Goal: Task Accomplishment & Management: Use online tool/utility

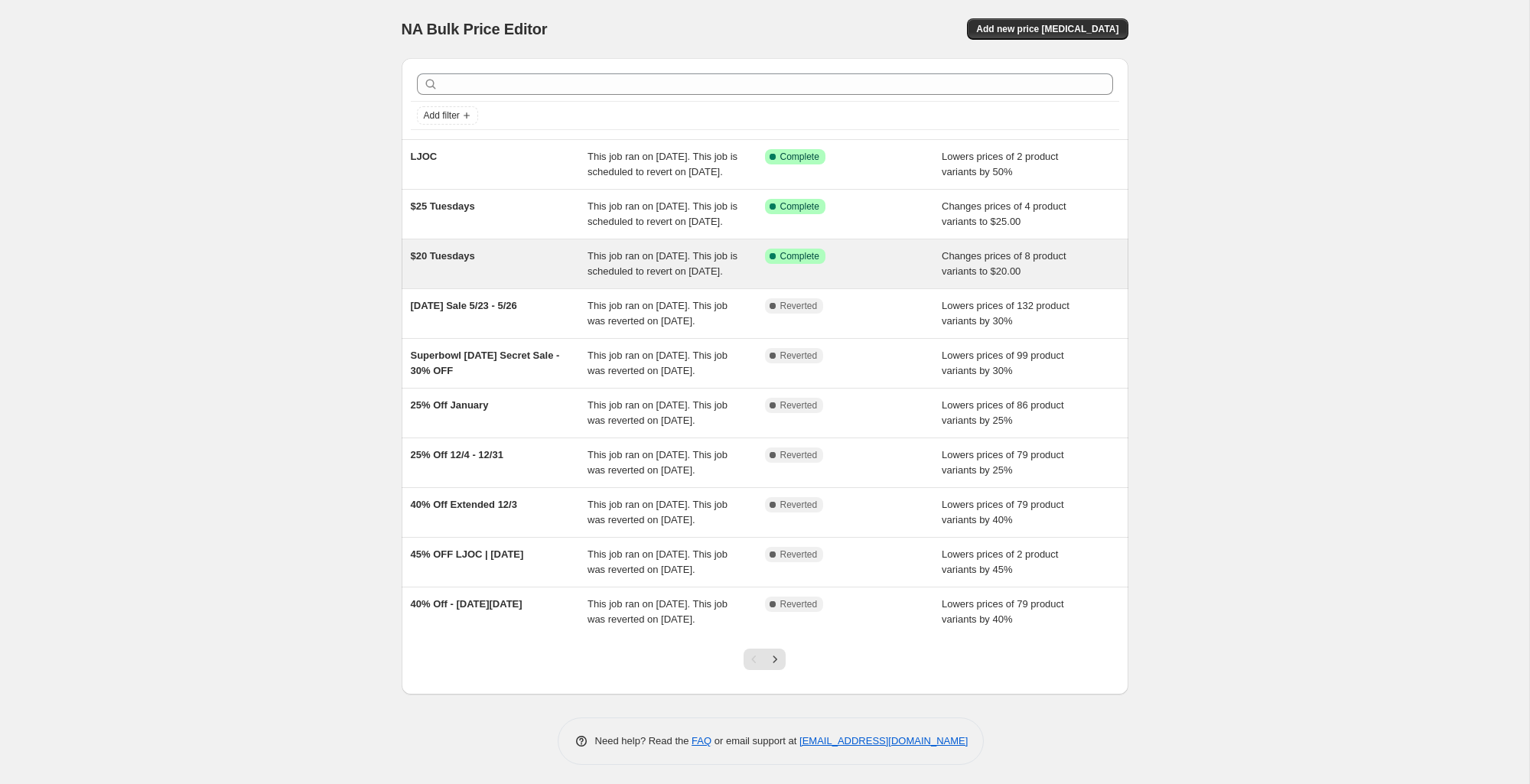
click at [559, 279] on div "$20 Tuesdays" at bounding box center [499, 264] width 178 height 31
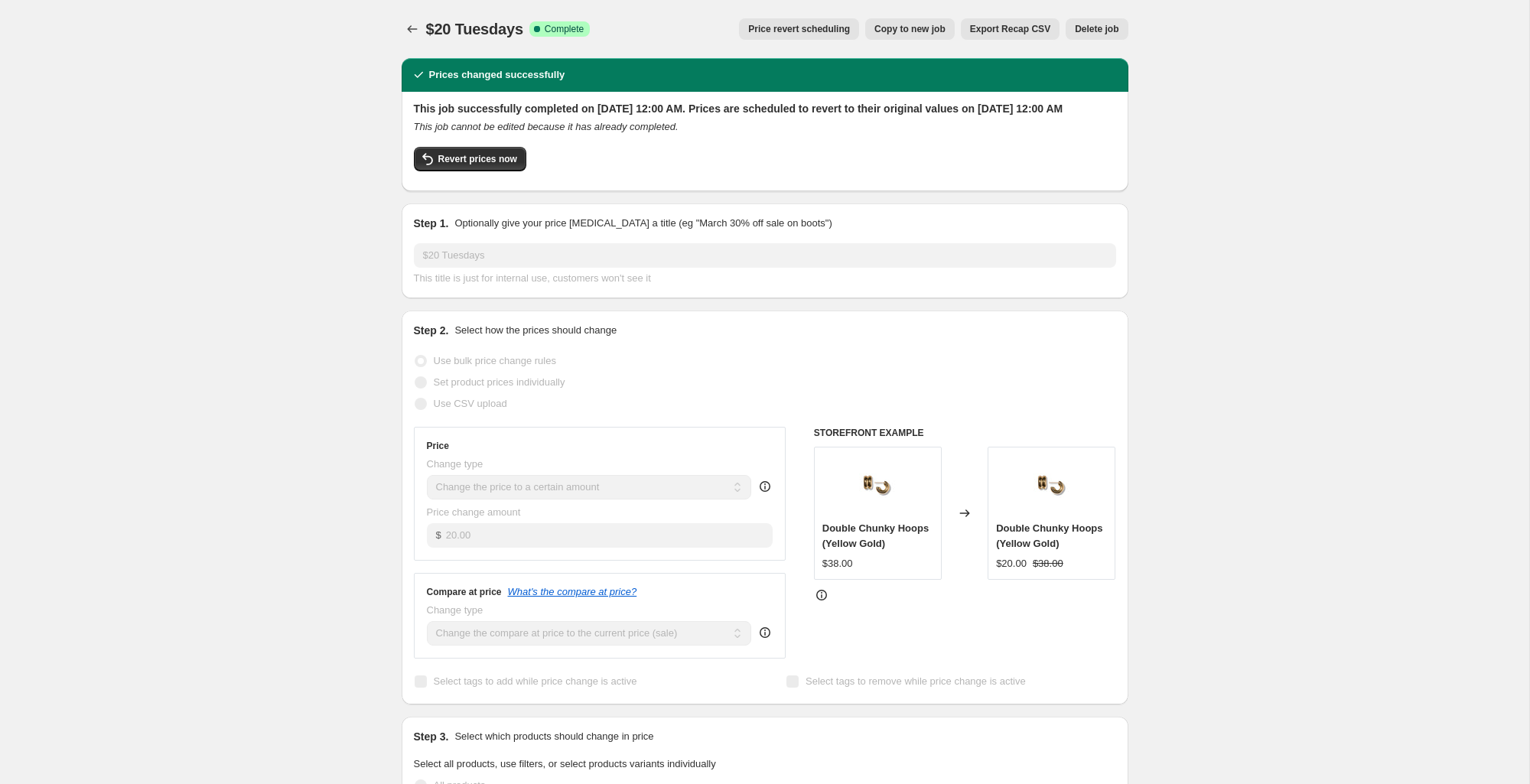
click at [892, 25] on span "Copy to new job" at bounding box center [910, 29] width 71 height 12
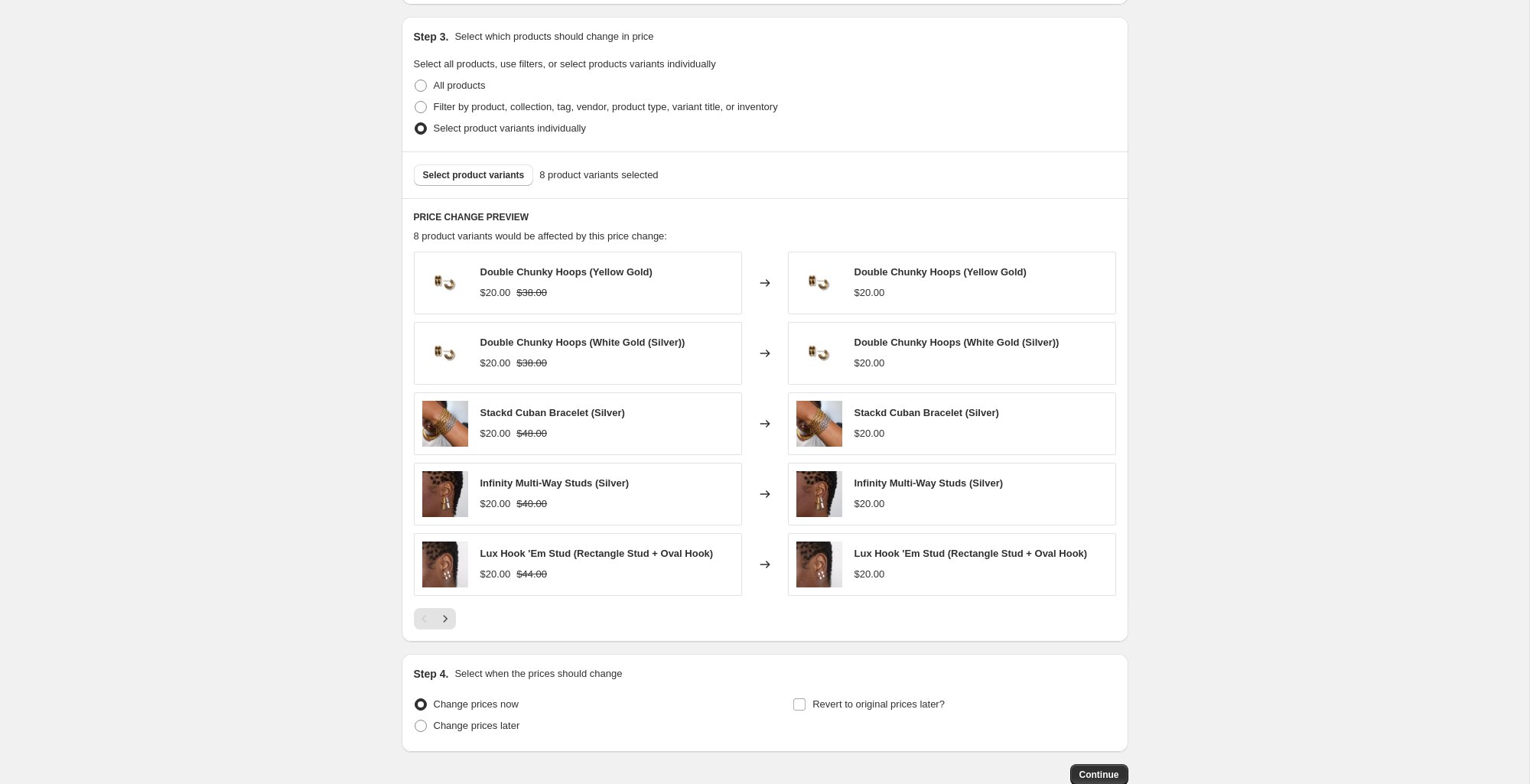
scroll to position [649, 0]
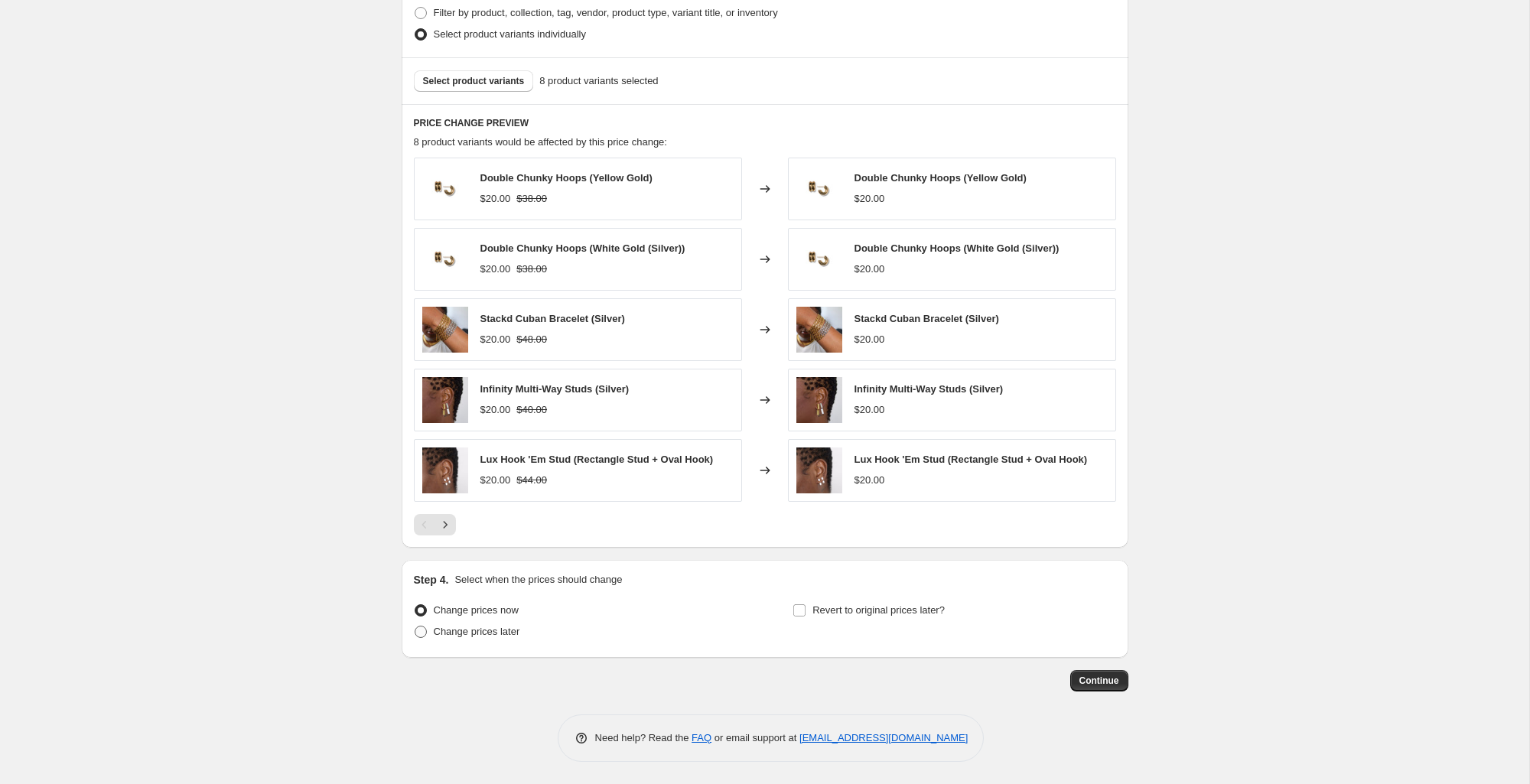
click at [428, 623] on label "Change prices later" at bounding box center [467, 631] width 107 height 21
click at [415, 625] on input "Change prices later" at bounding box center [415, 625] width 1 height 1
radio input "true"
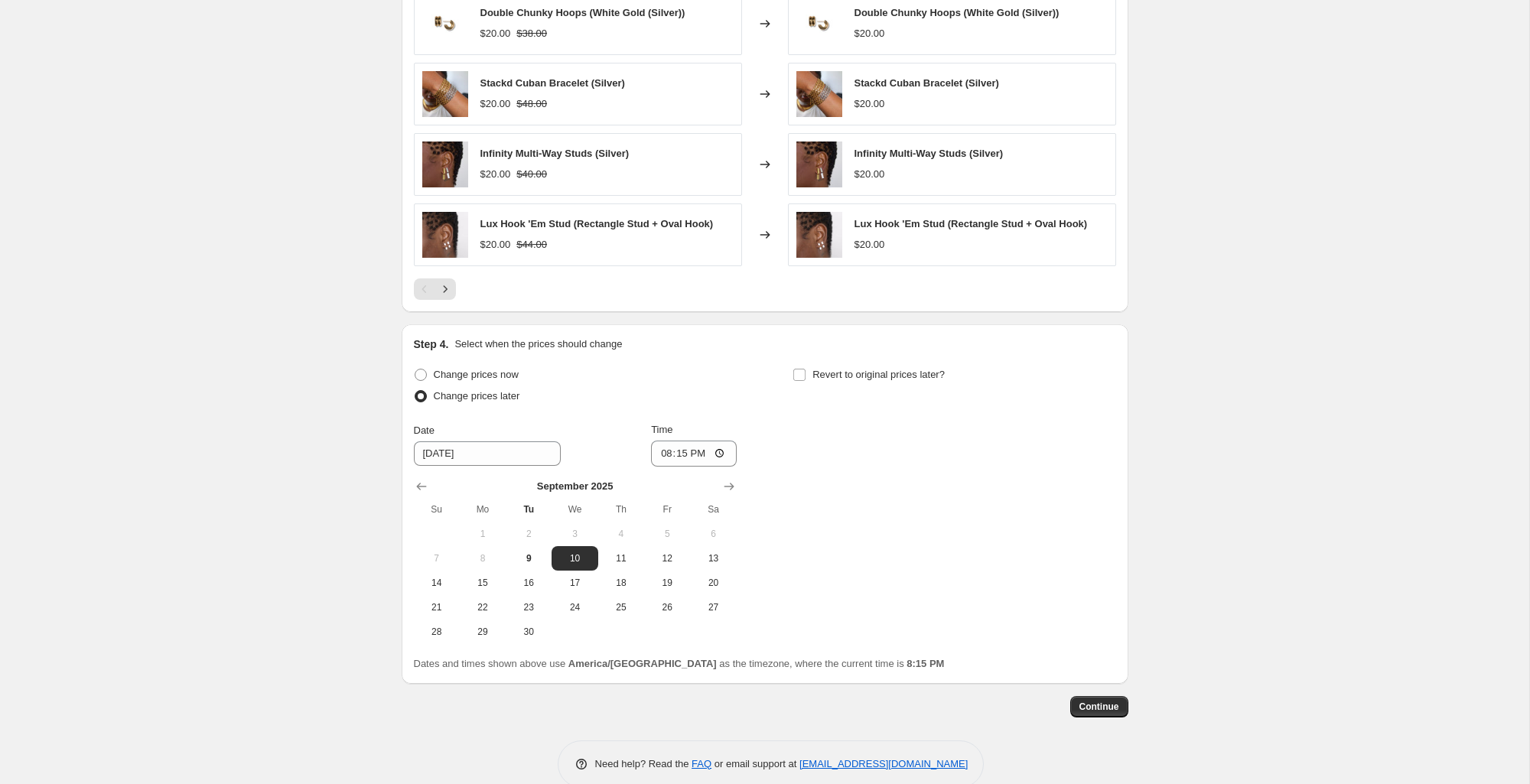
scroll to position [910, 0]
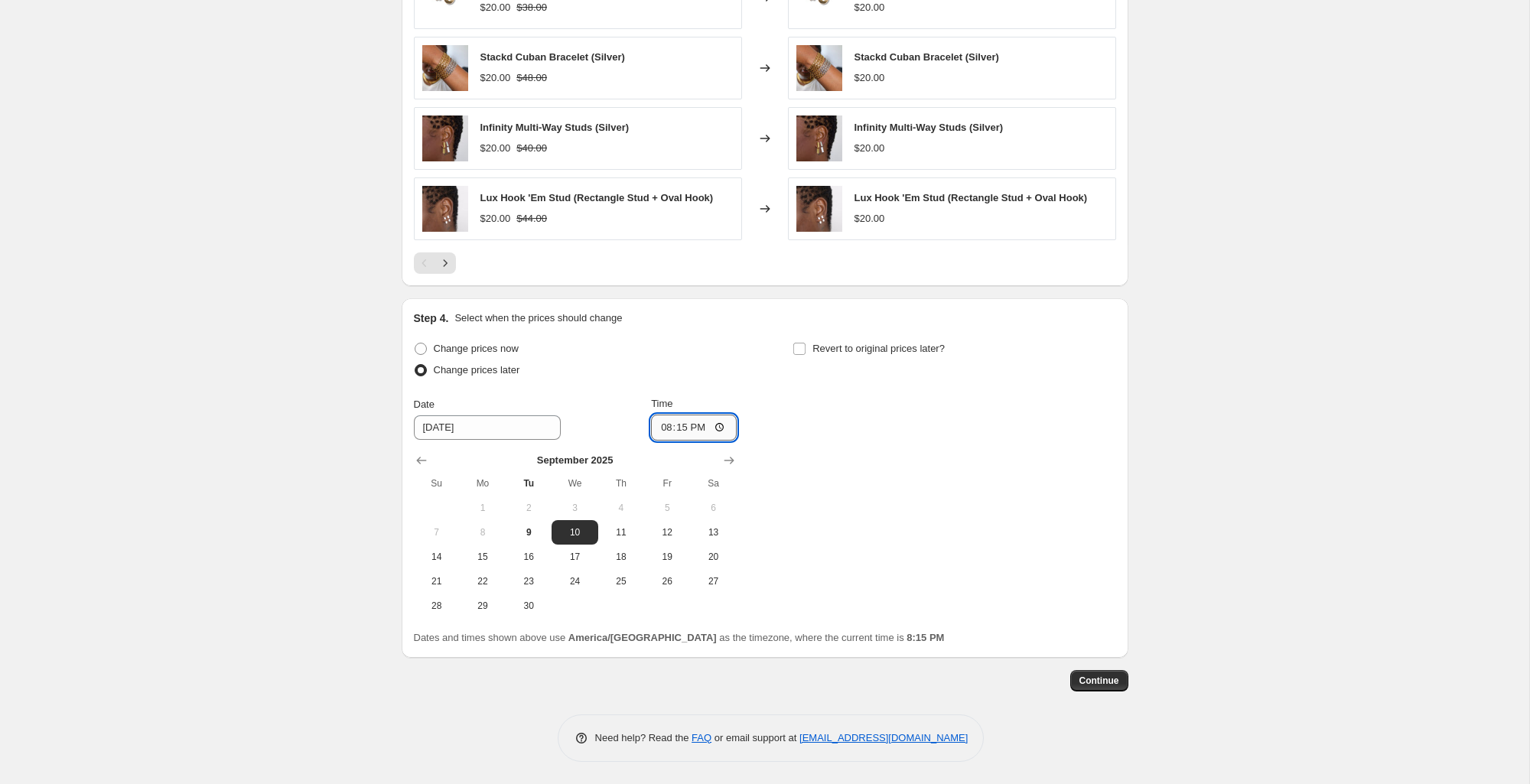
click at [663, 425] on input "20:15" at bounding box center [694, 427] width 86 height 26
click at [716, 432] on input "20:15" at bounding box center [694, 427] width 86 height 26
click at [717, 426] on input "20:15" at bounding box center [694, 427] width 86 height 26
type input "00:00"
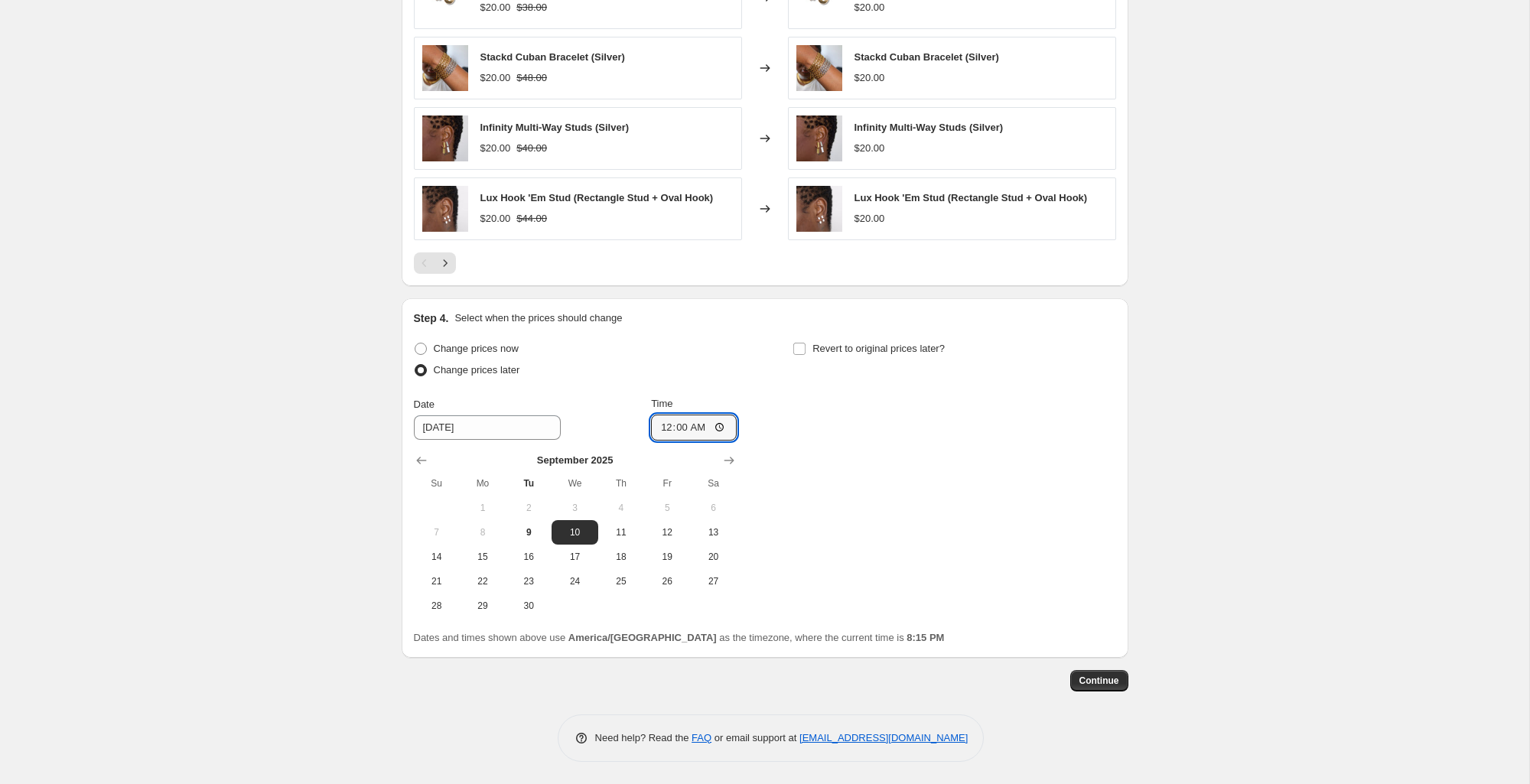
click at [820, 448] on div "Change prices now Change prices later Date [DATE] Time 00:00 [DATE] Su Mo Tu We…" at bounding box center [765, 478] width 703 height 280
click at [804, 344] on input "Revert to original prices later?" at bounding box center [799, 349] width 12 height 12
checkbox input "true"
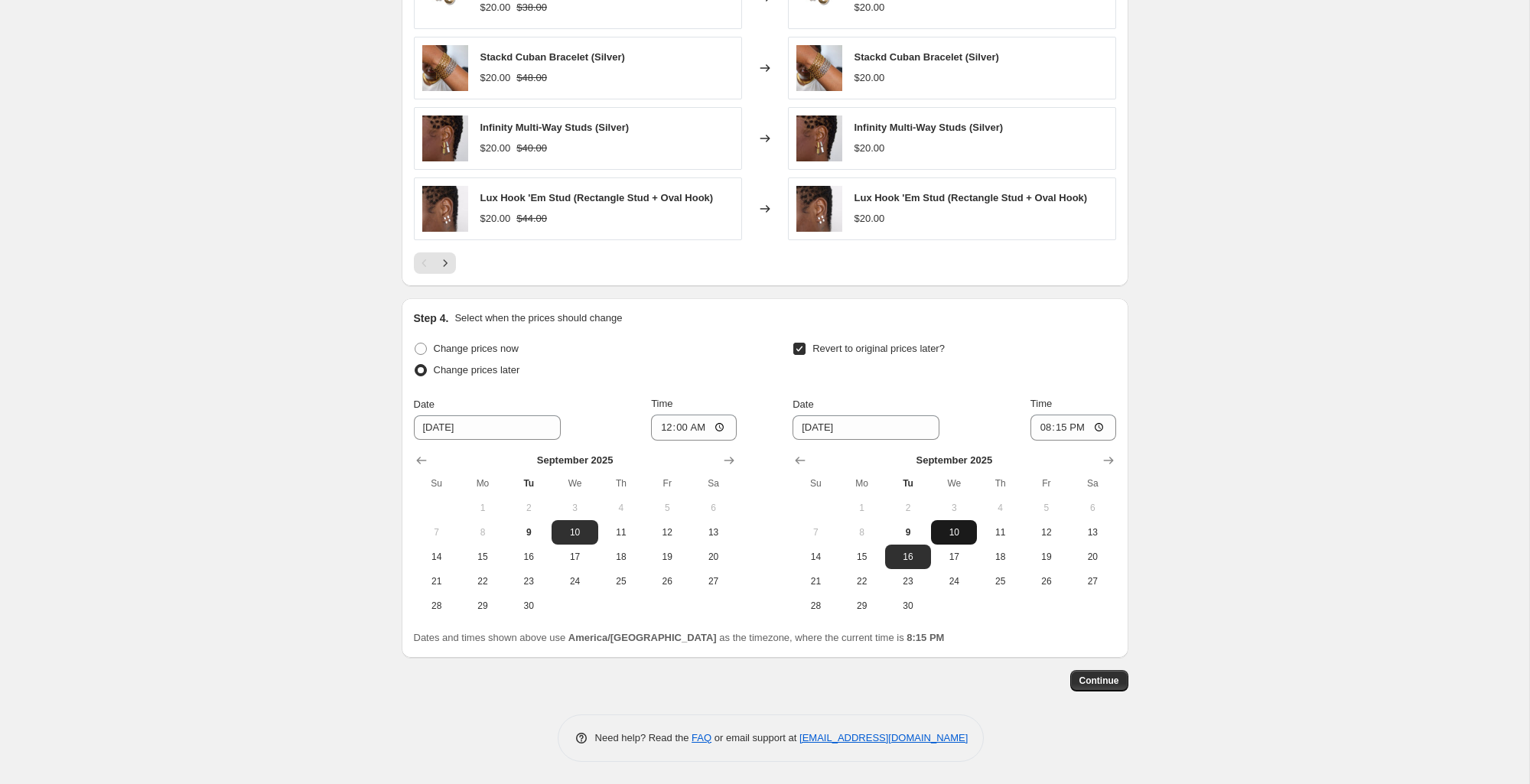
click at [948, 539] on button "10" at bounding box center [954, 532] width 46 height 25
type input "[DATE]"
click at [1031, 425] on input "20:15" at bounding box center [1074, 427] width 86 height 26
click at [1066, 430] on input "20:15" at bounding box center [1074, 427] width 86 height 26
click at [1097, 425] on input "20:15" at bounding box center [1074, 427] width 86 height 26
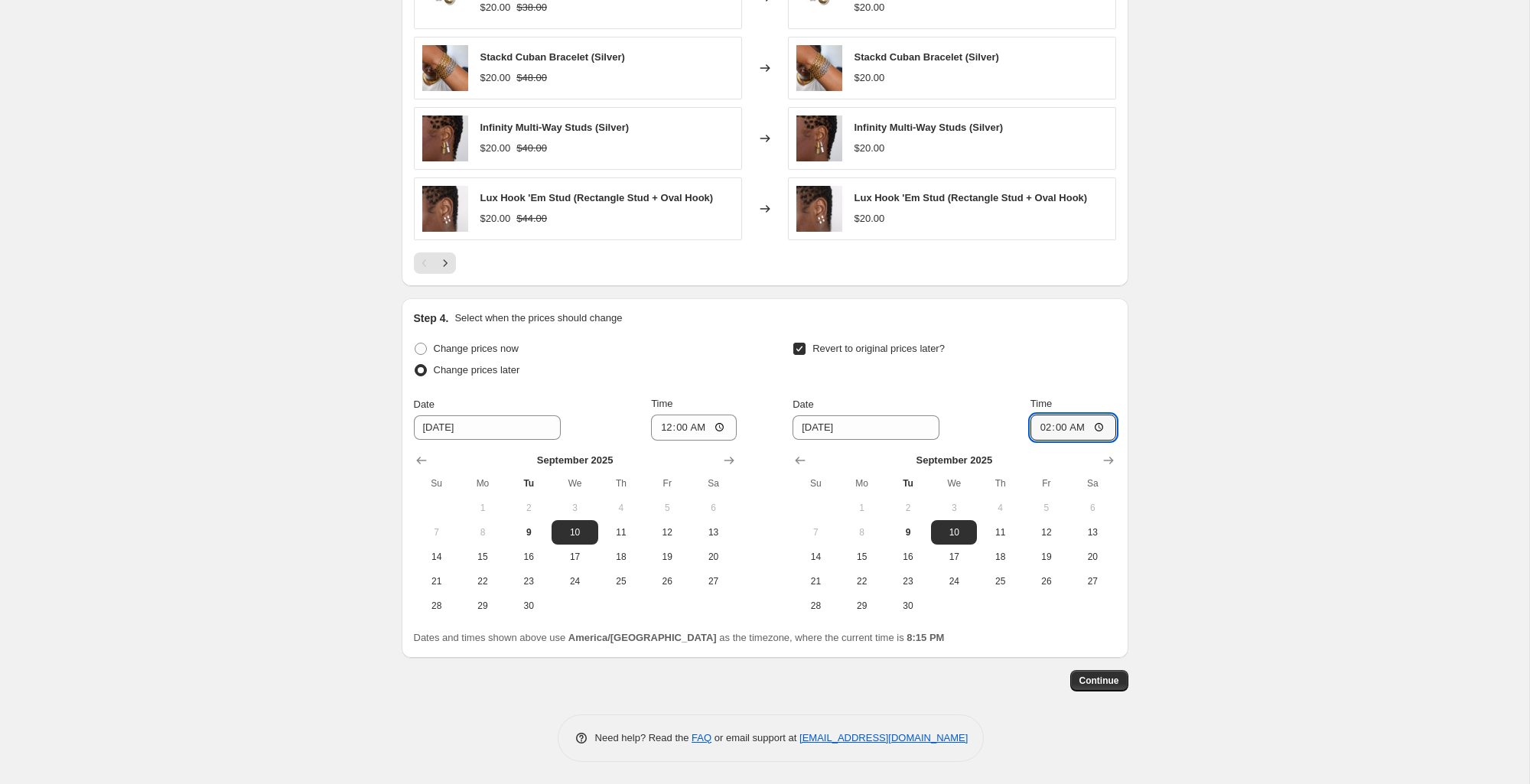
type input "02:00"
click at [1092, 682] on span "Continue" at bounding box center [1099, 680] width 40 height 12
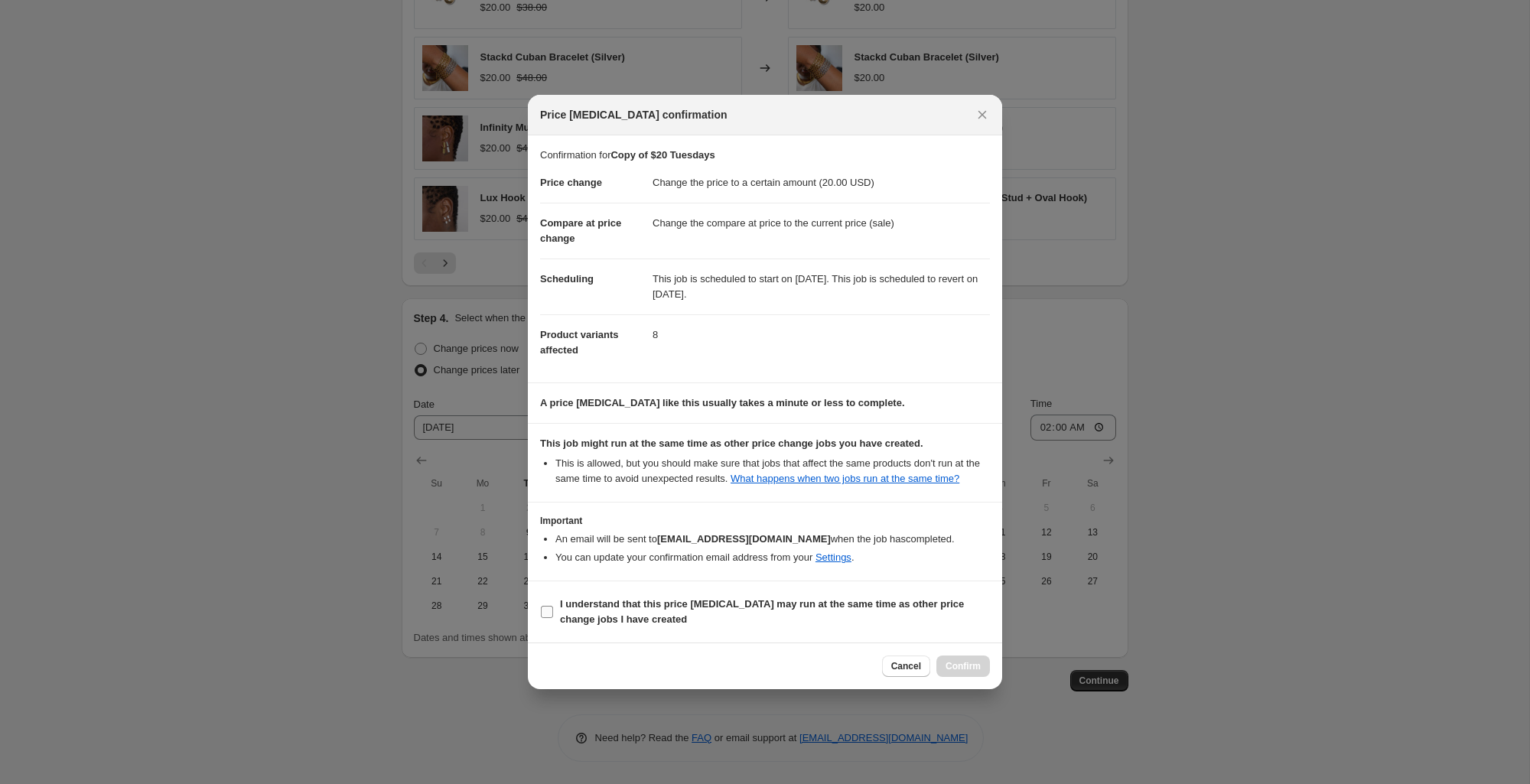
click at [568, 625] on b "I understand that this price [MEDICAL_DATA] may run at the same time as other p…" at bounding box center [761, 611] width 404 height 26
click at [553, 618] on input "I understand that this price [MEDICAL_DATA] may run at the same time as other p…" at bounding box center [546, 611] width 12 height 12
checkbox input "true"
click at [959, 672] on span "Confirm" at bounding box center [963, 666] width 36 height 12
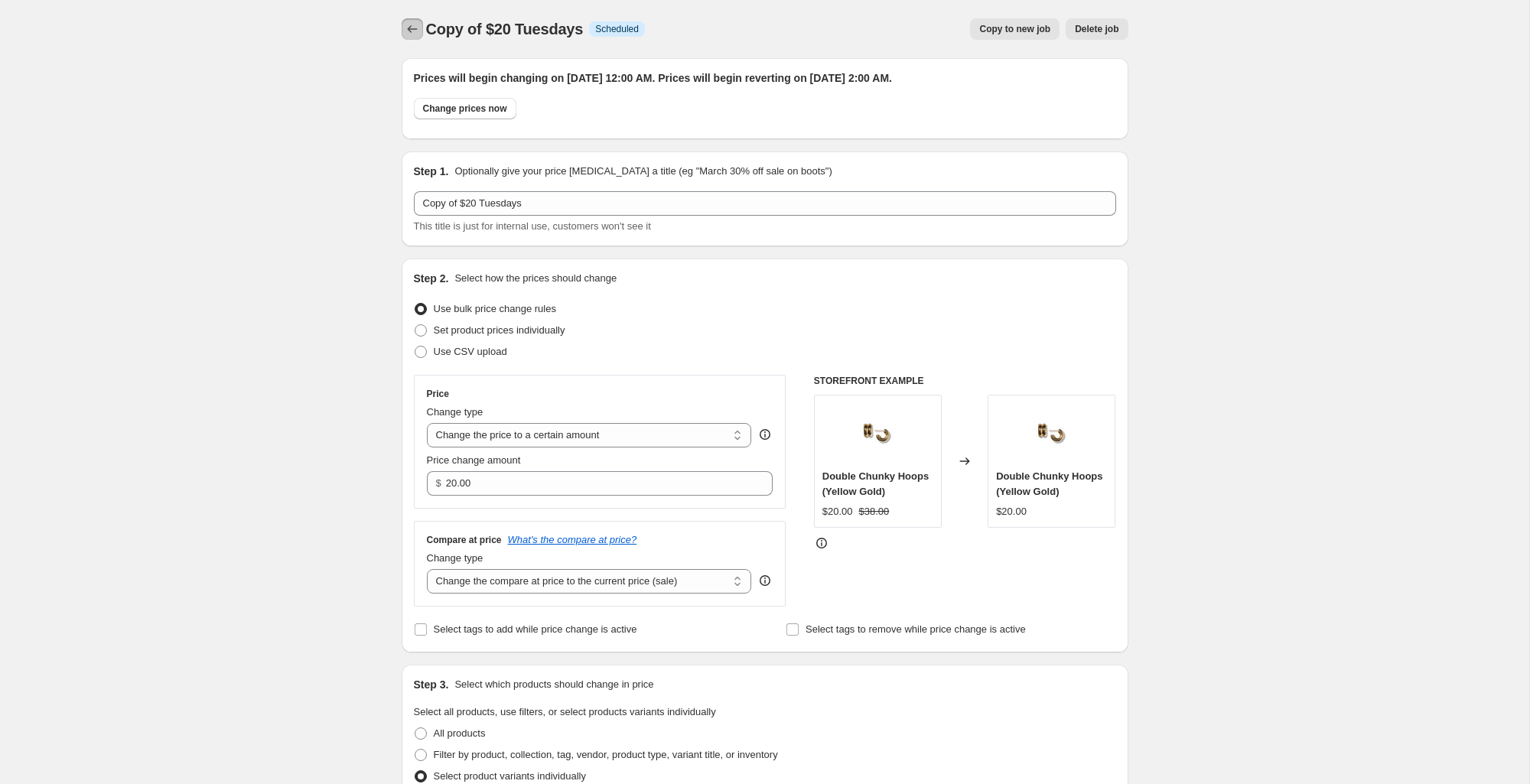
click at [411, 25] on icon "Price change jobs" at bounding box center [412, 29] width 16 height 16
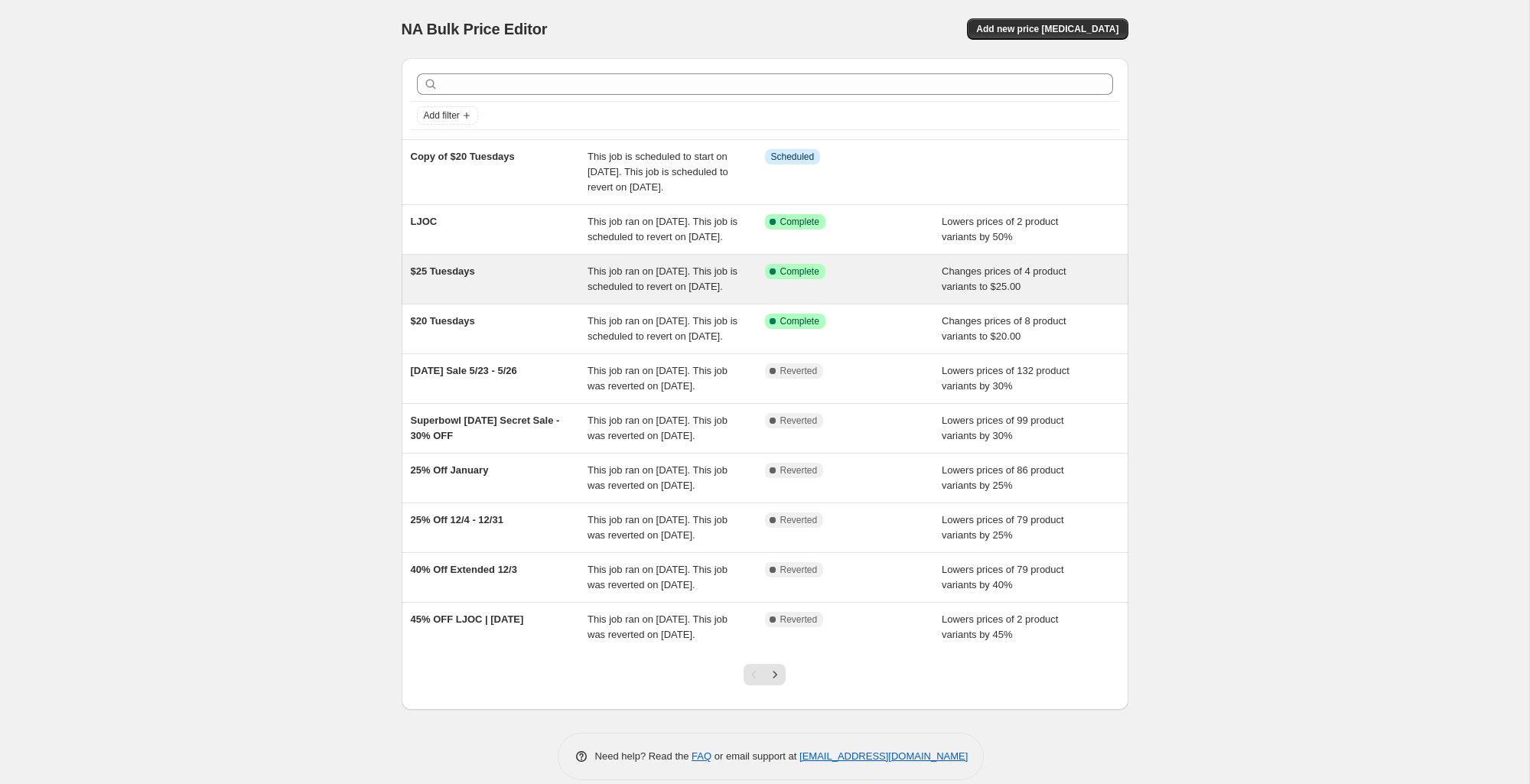
click at [501, 294] on div "$25 Tuesdays" at bounding box center [499, 278] width 178 height 31
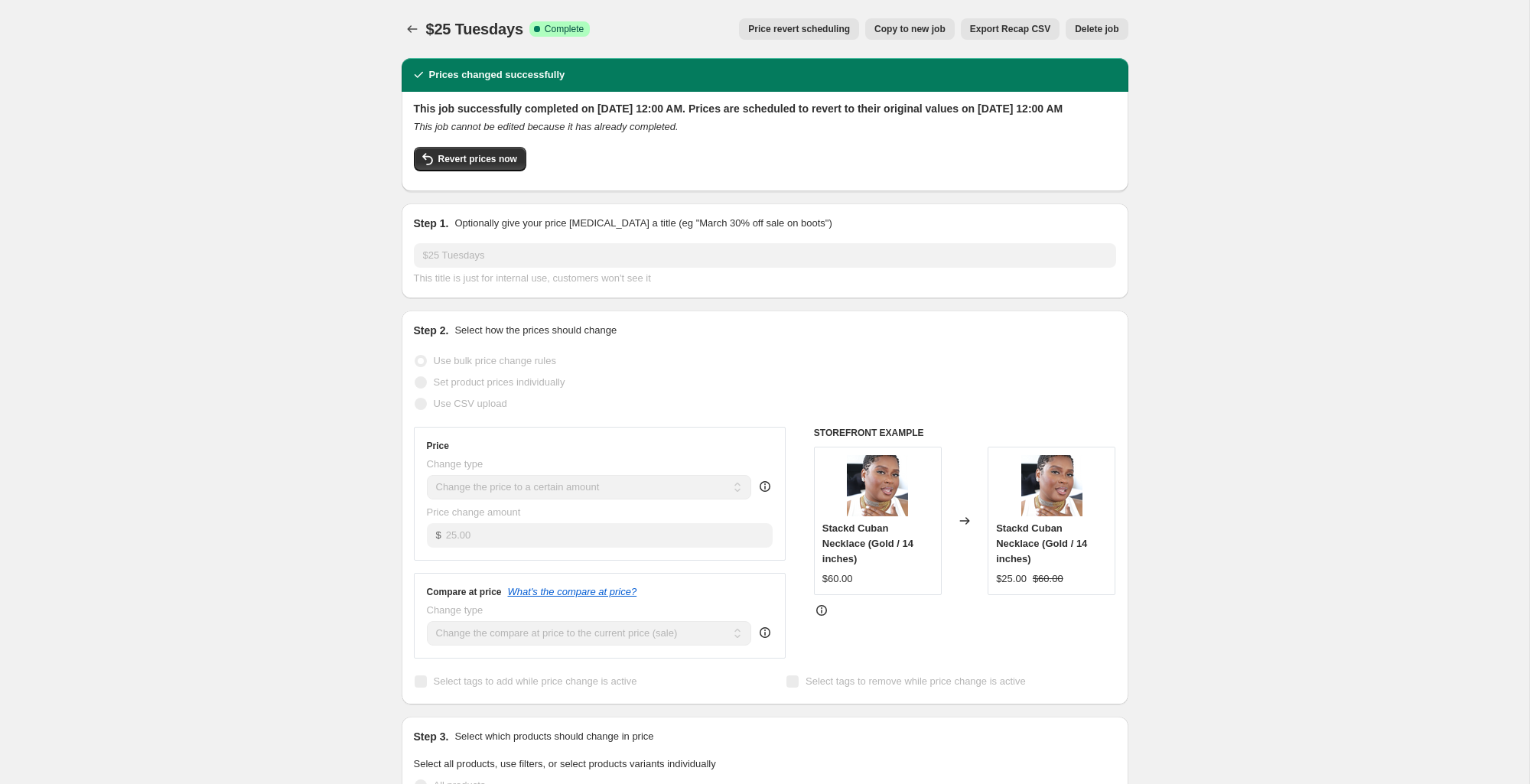
click at [926, 31] on span "Copy to new job" at bounding box center [910, 29] width 71 height 12
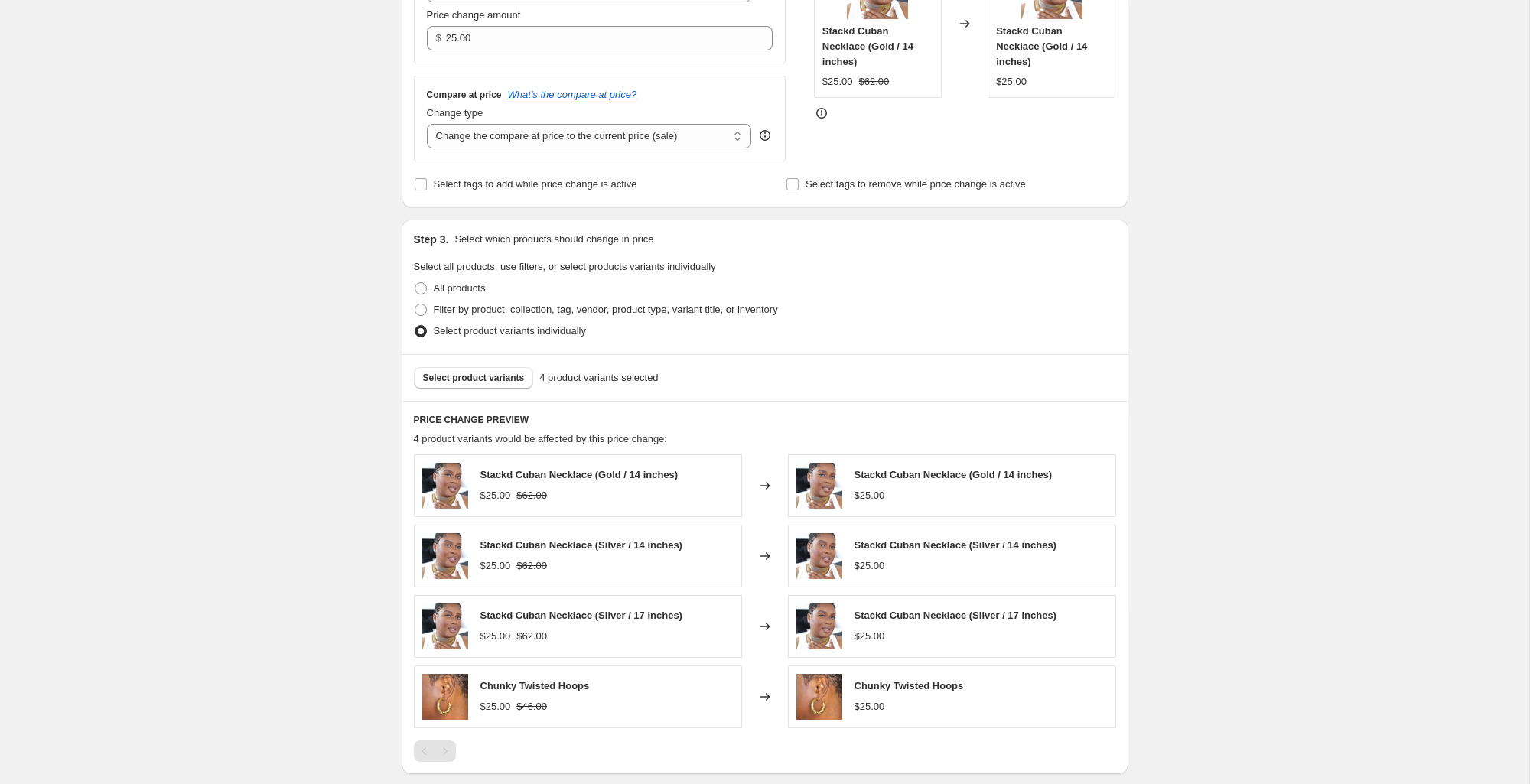
scroll to position [578, 0]
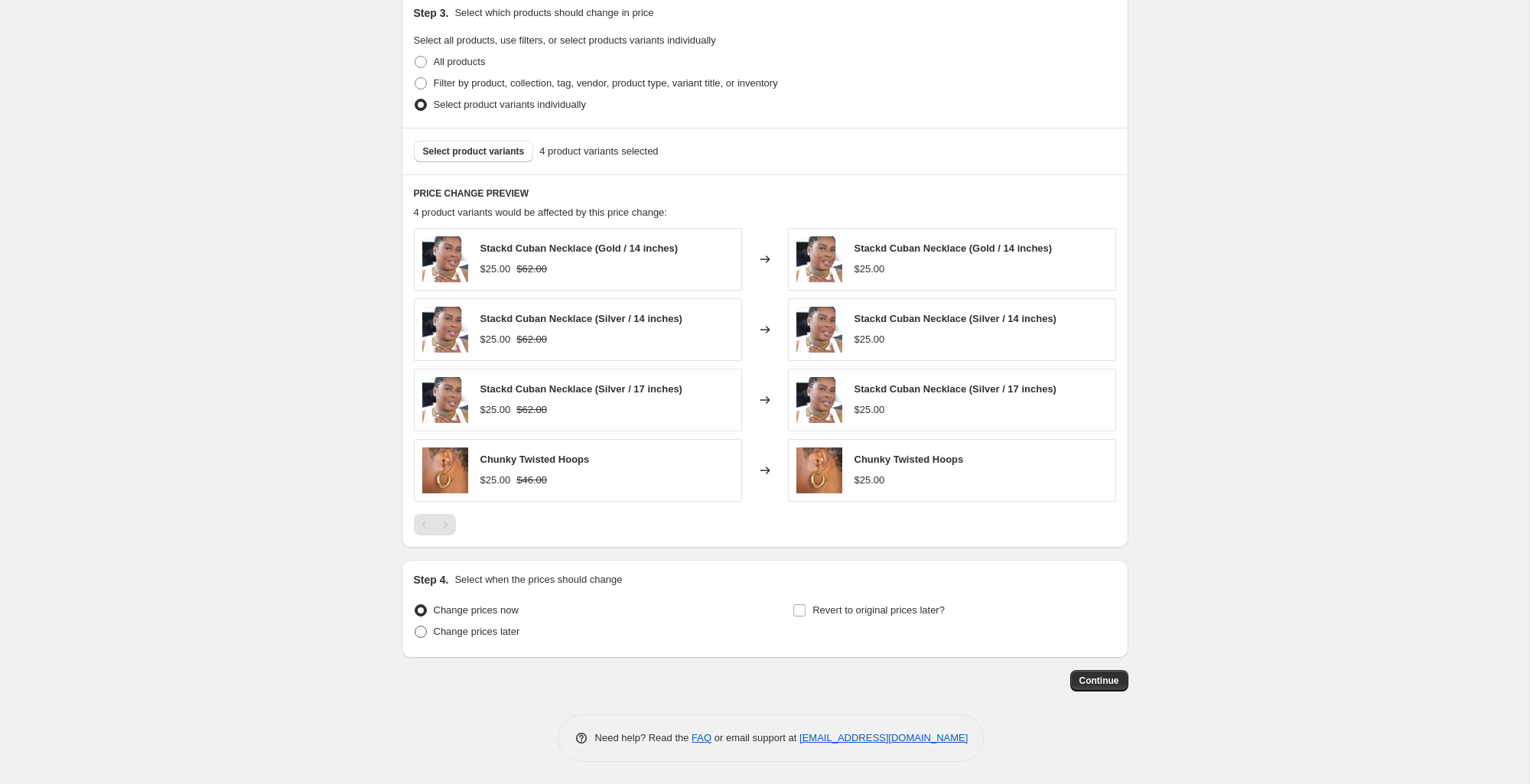
click at [470, 635] on span "Change prices later" at bounding box center [477, 631] width 87 height 12
click at [415, 626] on input "Change prices later" at bounding box center [415, 625] width 1 height 1
radio input "true"
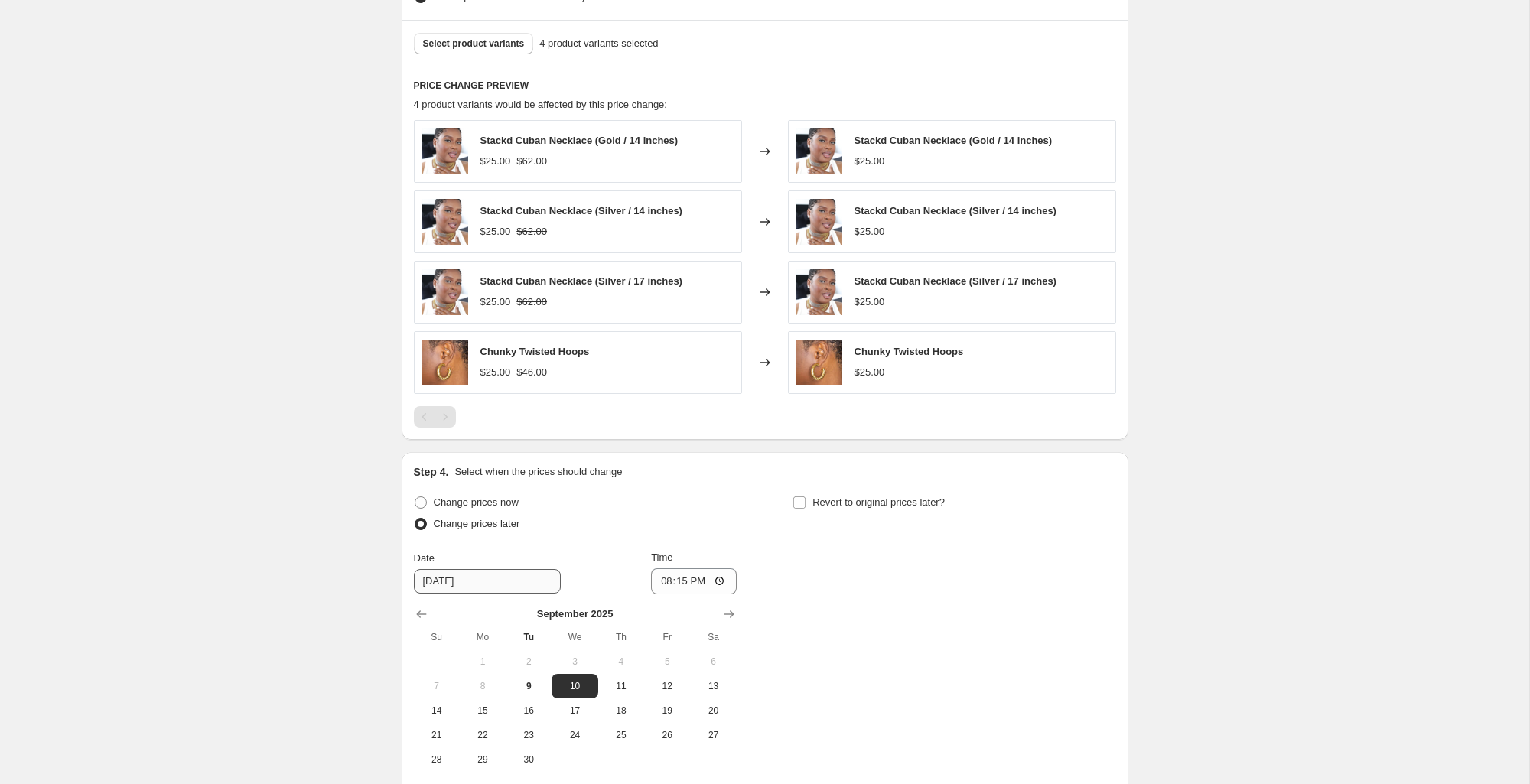
scroll to position [753, 0]
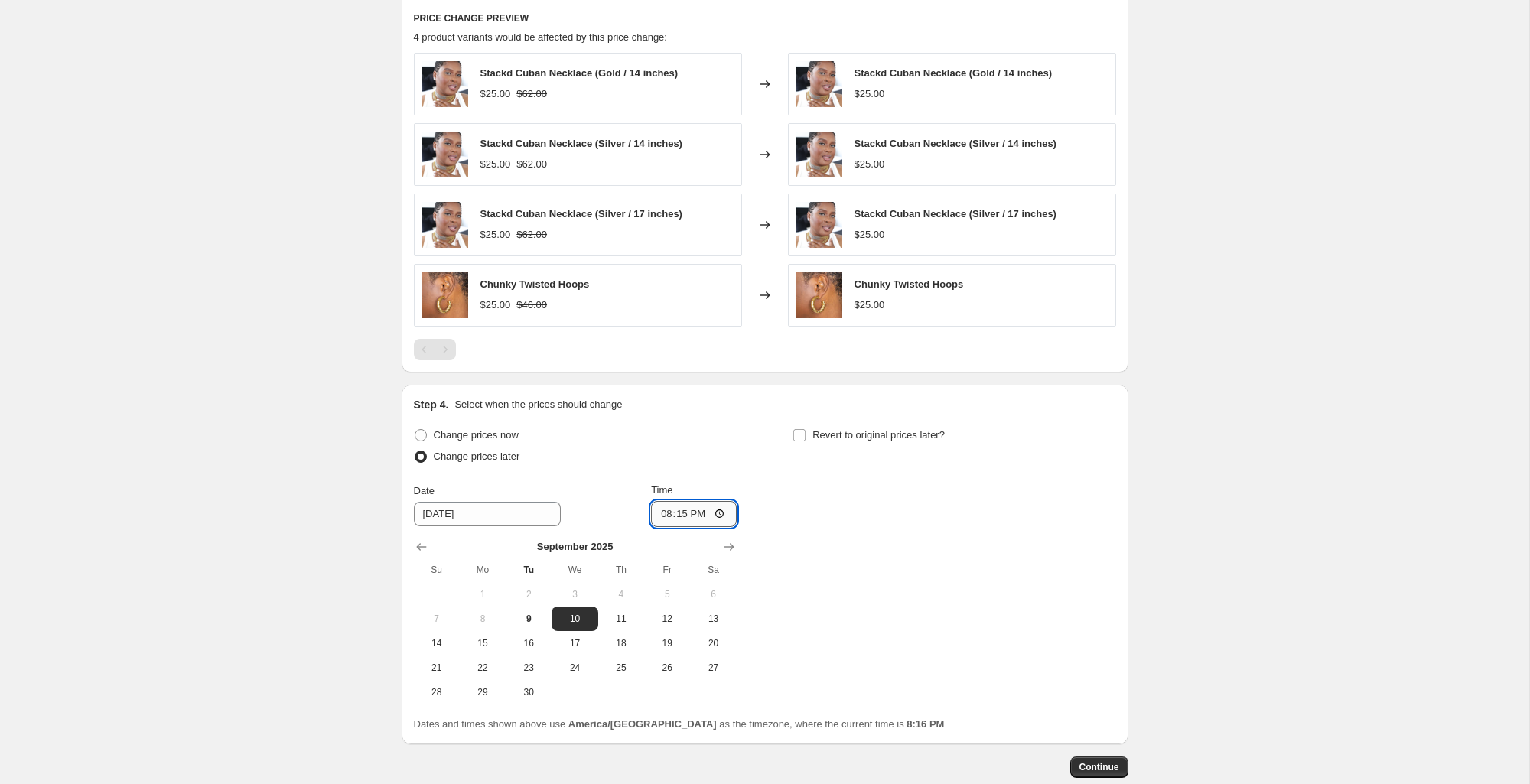
click at [706, 517] on input "20:15" at bounding box center [694, 513] width 86 height 26
click at [706, 515] on input "20:15" at bounding box center [694, 513] width 86 height 26
click at [723, 510] on input "20:15" at bounding box center [694, 513] width 86 height 26
type input "00:00"
click at [817, 561] on div "Change prices now Change prices later Date [DATE] Time 00:00 [DATE] Su Mo Tu We…" at bounding box center [765, 564] width 703 height 280
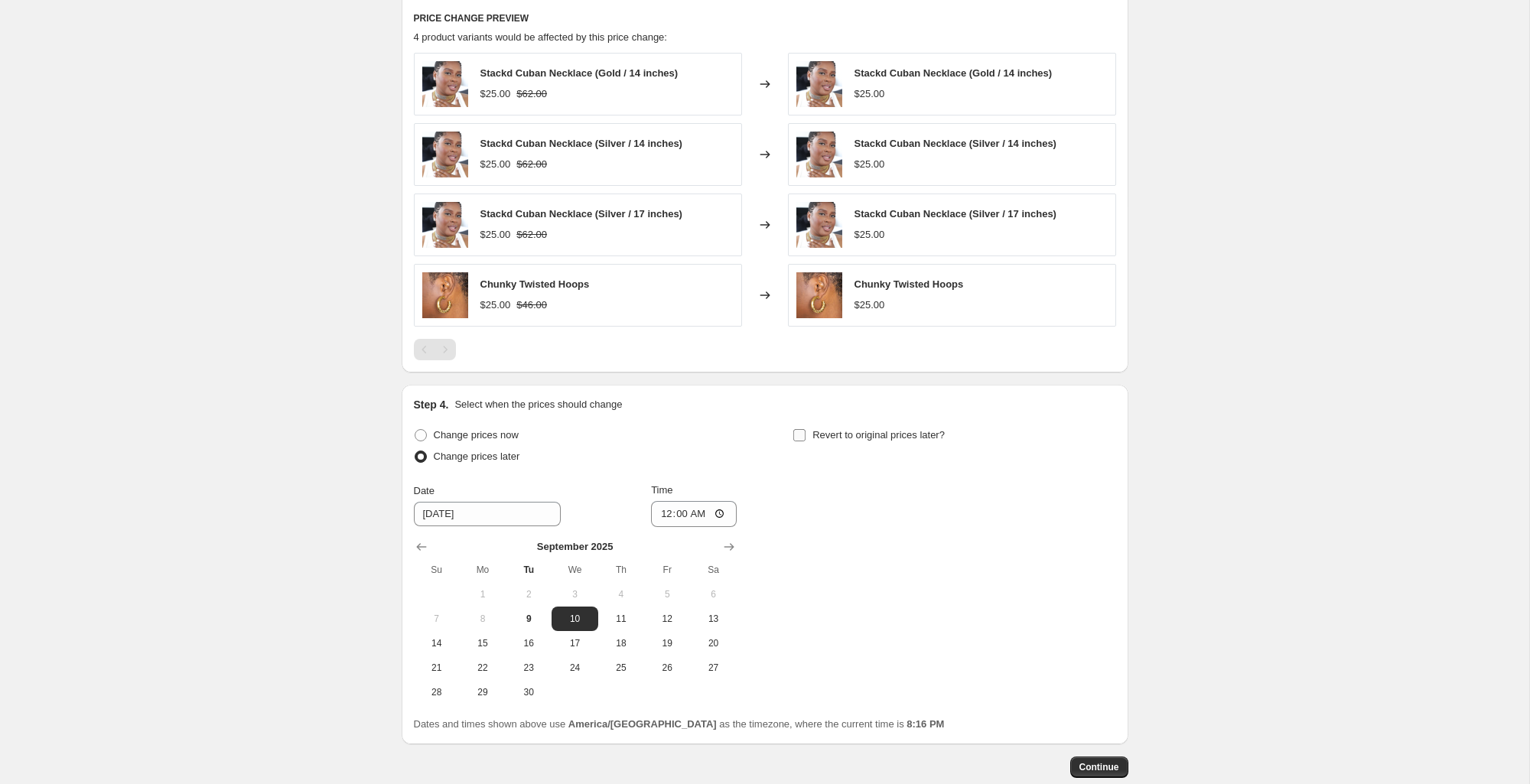
click at [803, 429] on input "Revert to original prices later?" at bounding box center [799, 435] width 12 height 12
checkbox input "true"
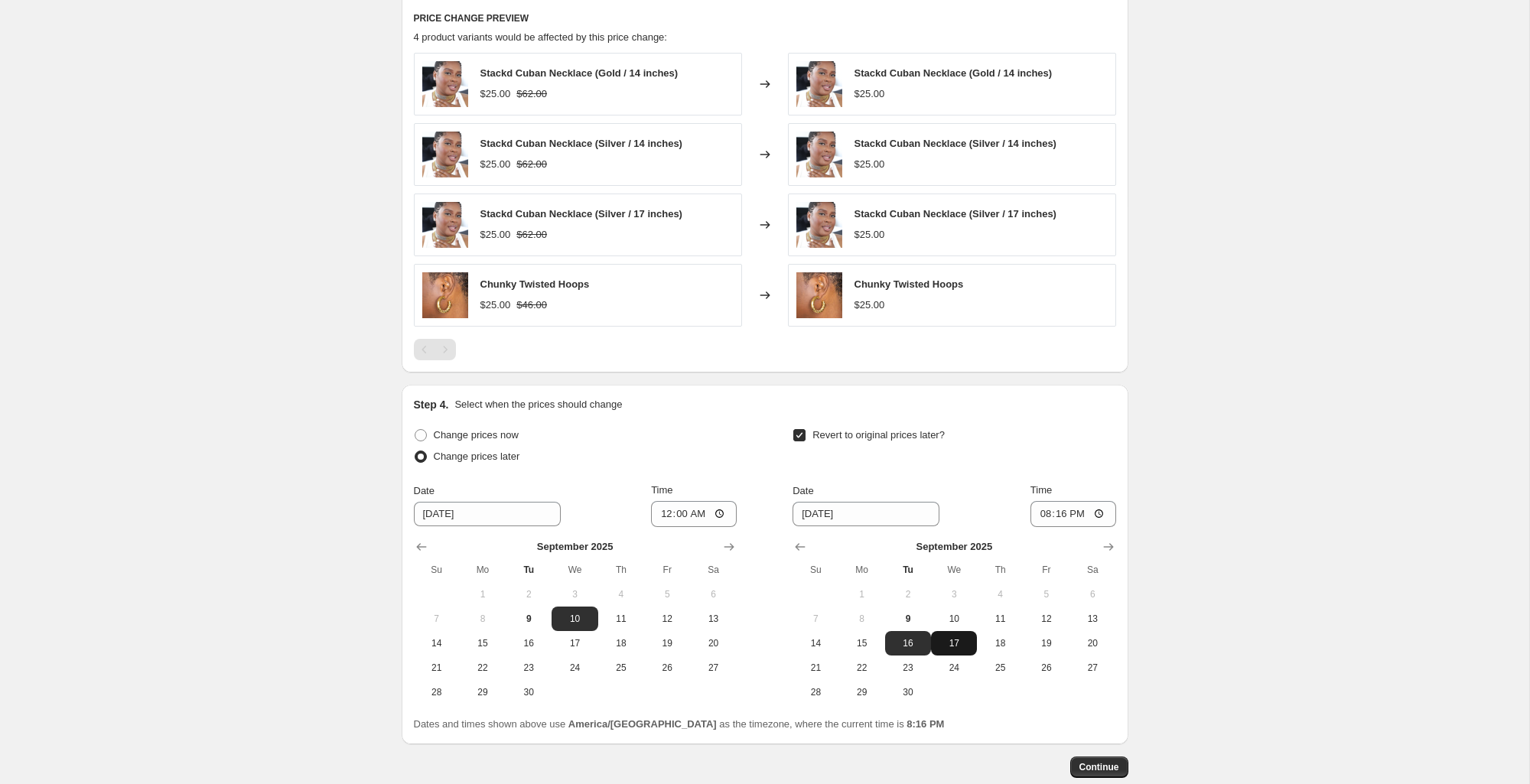
click at [947, 632] on button "17" at bounding box center [954, 643] width 46 height 25
click at [948, 624] on button "10" at bounding box center [954, 619] width 46 height 25
type input "[DATE]"
click at [1032, 520] on input "20:16" at bounding box center [1074, 513] width 86 height 26
click at [1033, 519] on input "20:16" at bounding box center [1074, 513] width 86 height 26
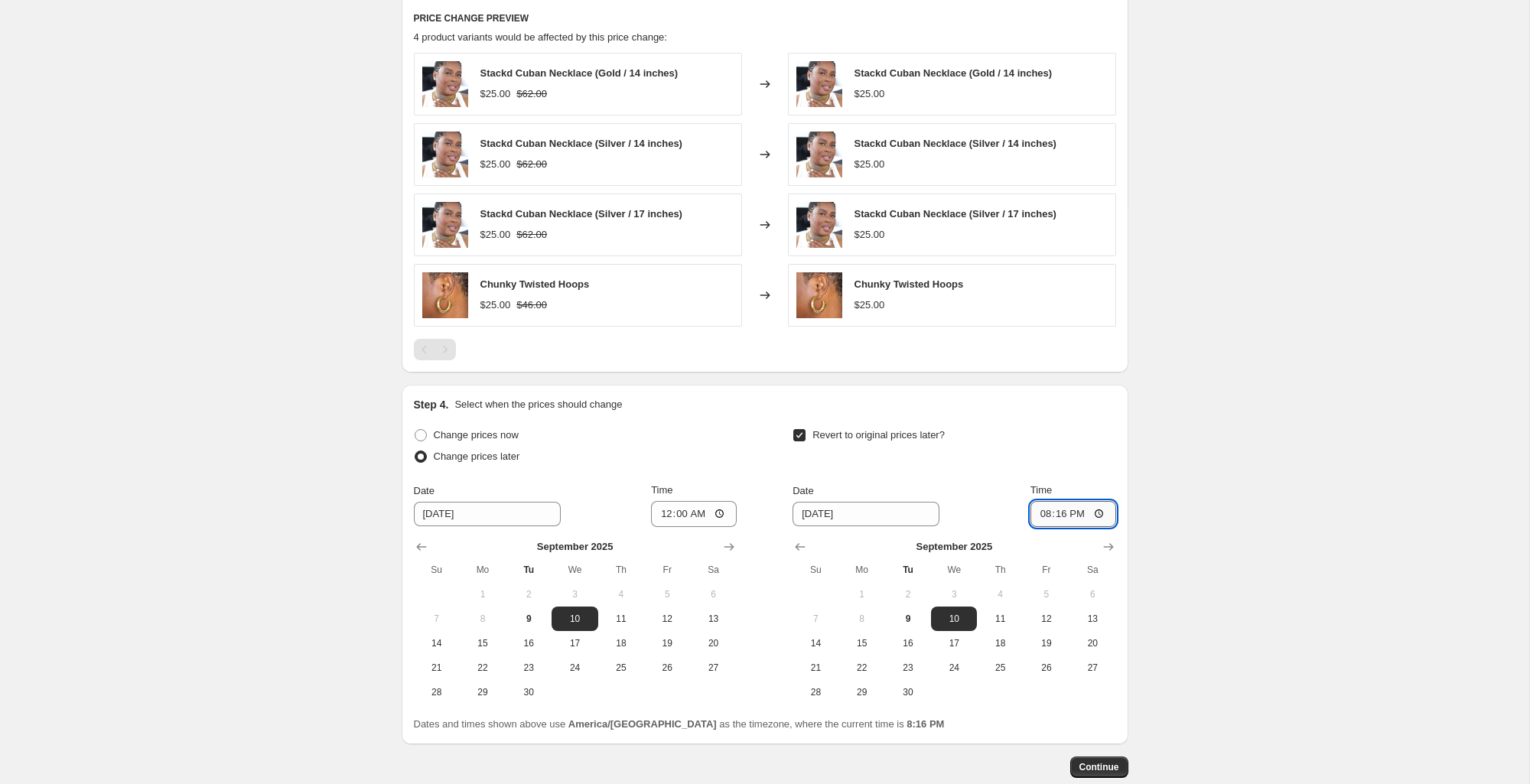
click at [1038, 512] on input "20:16" at bounding box center [1074, 513] width 86 height 26
click at [1056, 515] on input "20:16" at bounding box center [1074, 513] width 86 height 26
click at [1101, 511] on input "20:16" at bounding box center [1074, 513] width 86 height 26
type input "02:00"
click at [1197, 526] on div "Create new price [MEDICAL_DATA]. This page is ready Create new price [MEDICAL_D…" at bounding box center [765, 59] width 1529 height 1624
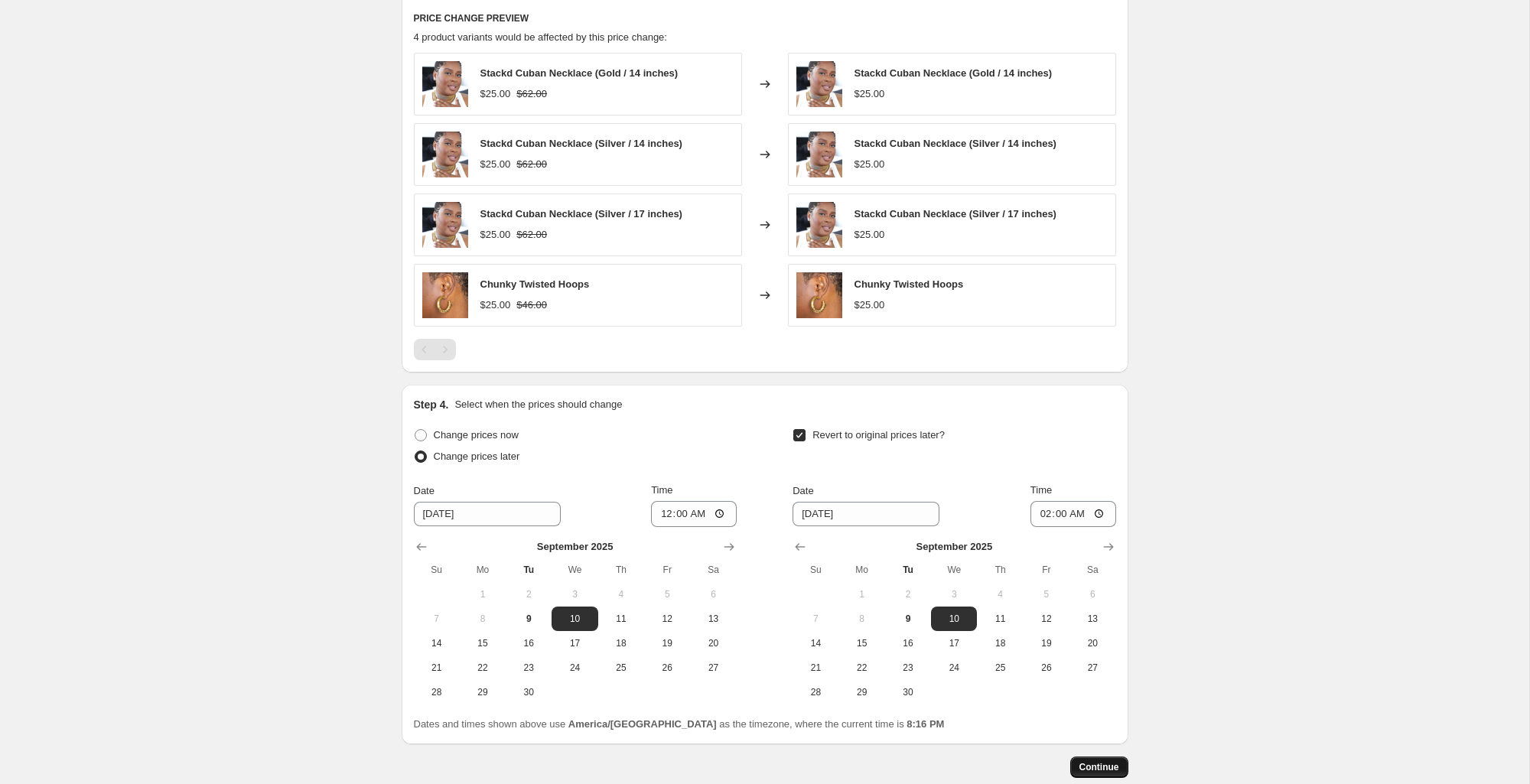
click at [1123, 761] on button "Continue" at bounding box center [1099, 767] width 58 height 21
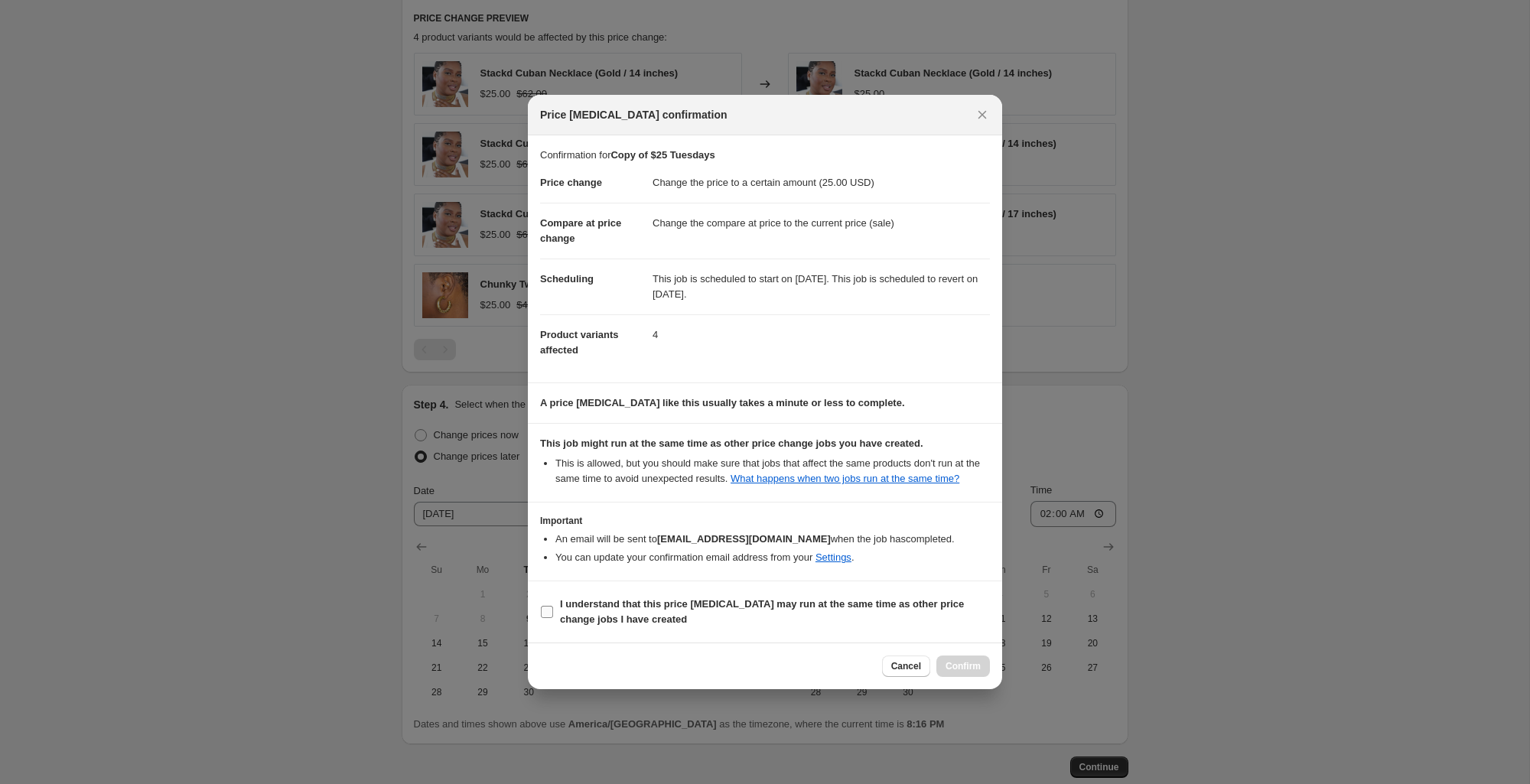
click at [682, 624] on span "I understand that this price [MEDICAL_DATA] may run at the same time as other p…" at bounding box center [775, 611] width 430 height 31
click at [553, 618] on input "I understand that this price [MEDICAL_DATA] may run at the same time as other p…" at bounding box center [546, 611] width 12 height 12
checkbox input "true"
click at [959, 672] on span "Confirm" at bounding box center [963, 666] width 36 height 12
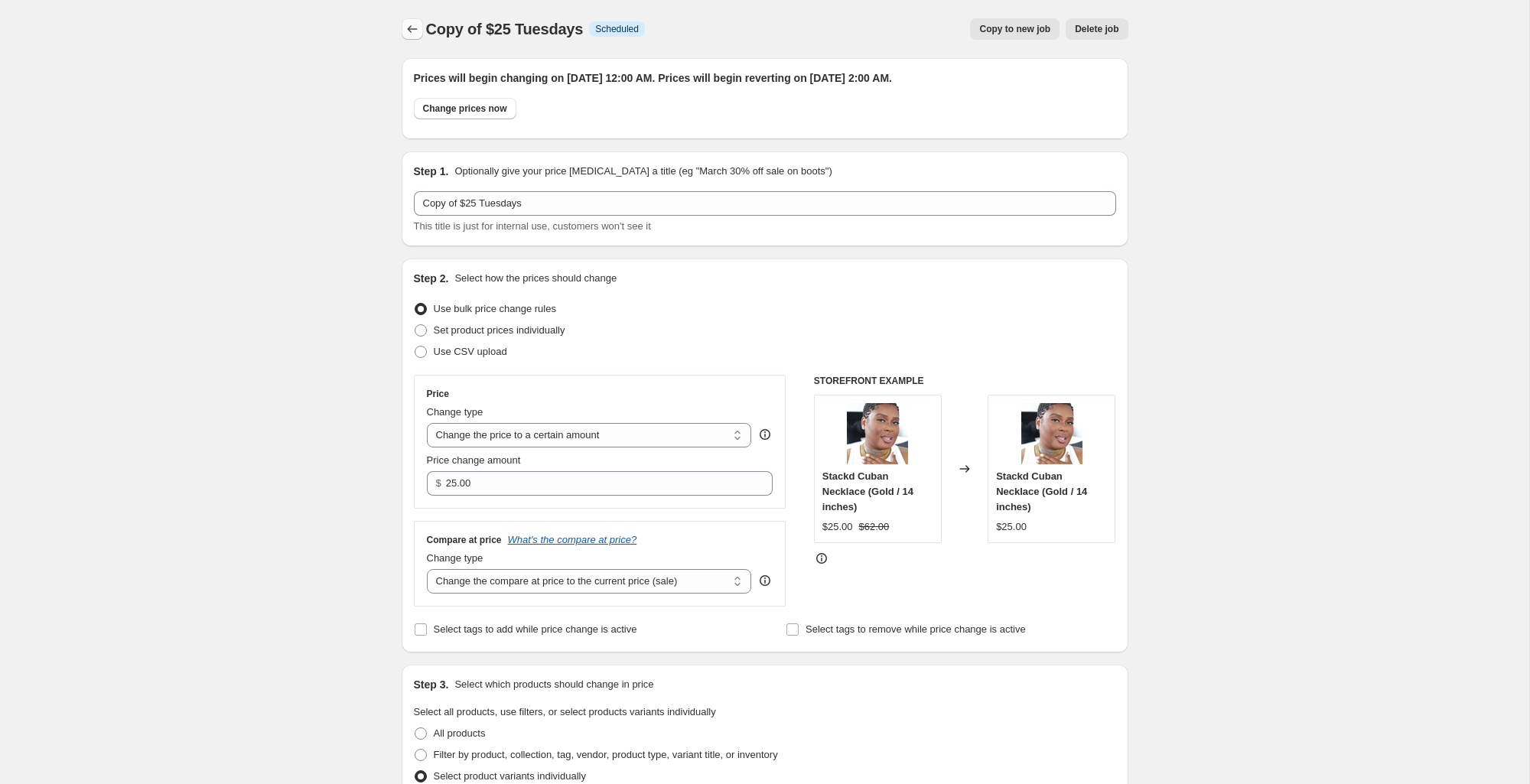
click at [420, 26] on button "Price change jobs" at bounding box center [412, 29] width 21 height 21
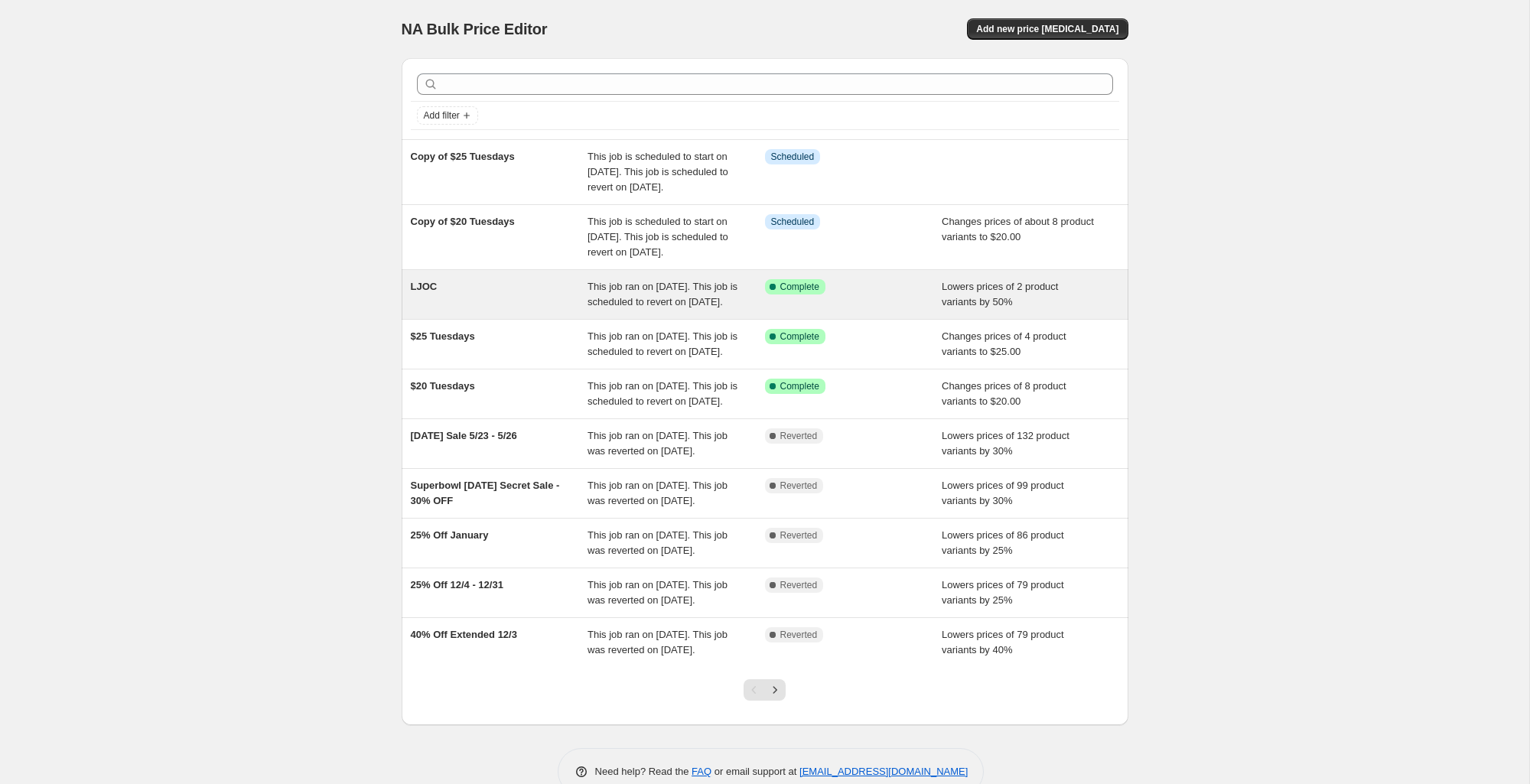
click at [551, 310] on div "LJOC" at bounding box center [499, 294] width 178 height 31
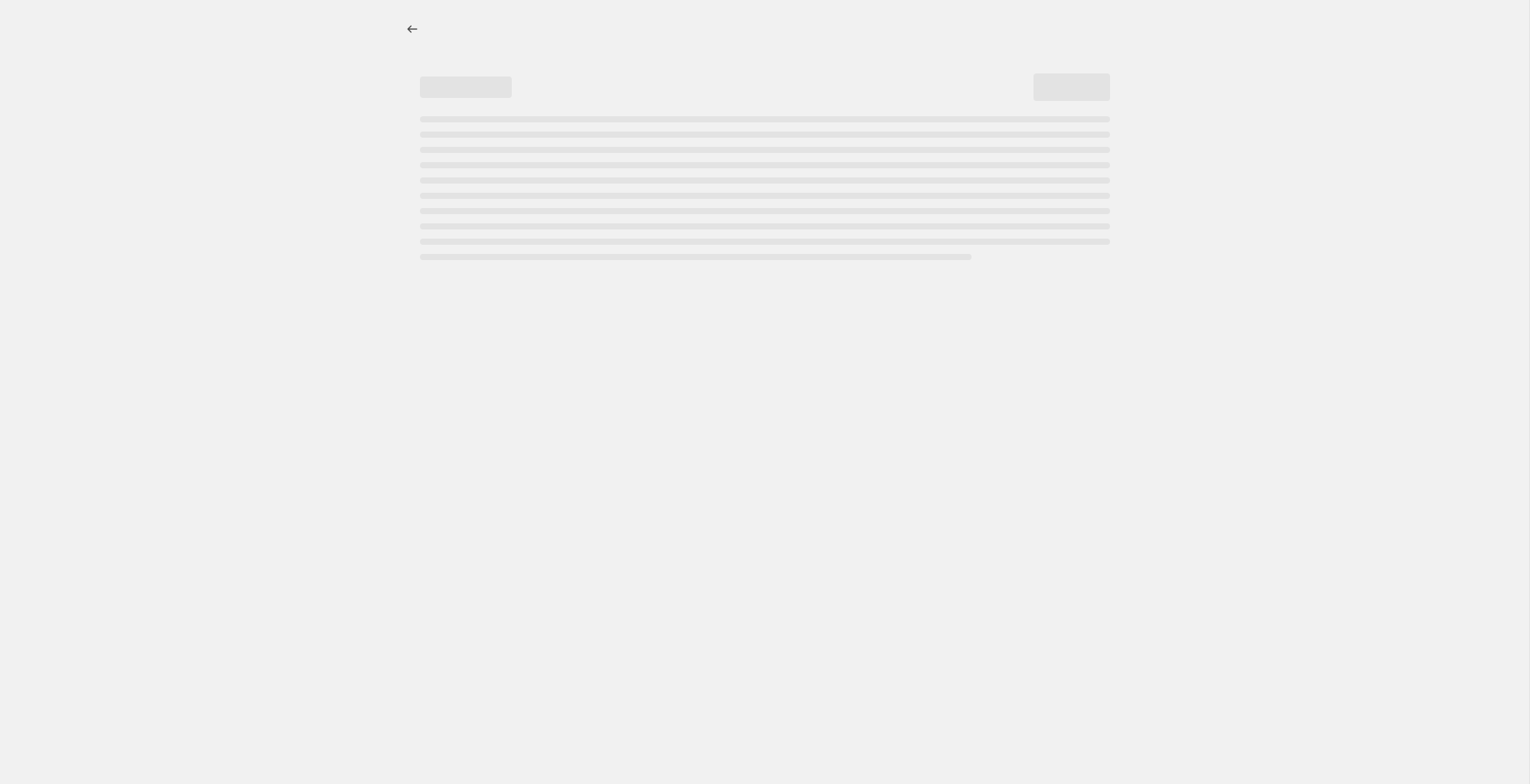
select select "percentage"
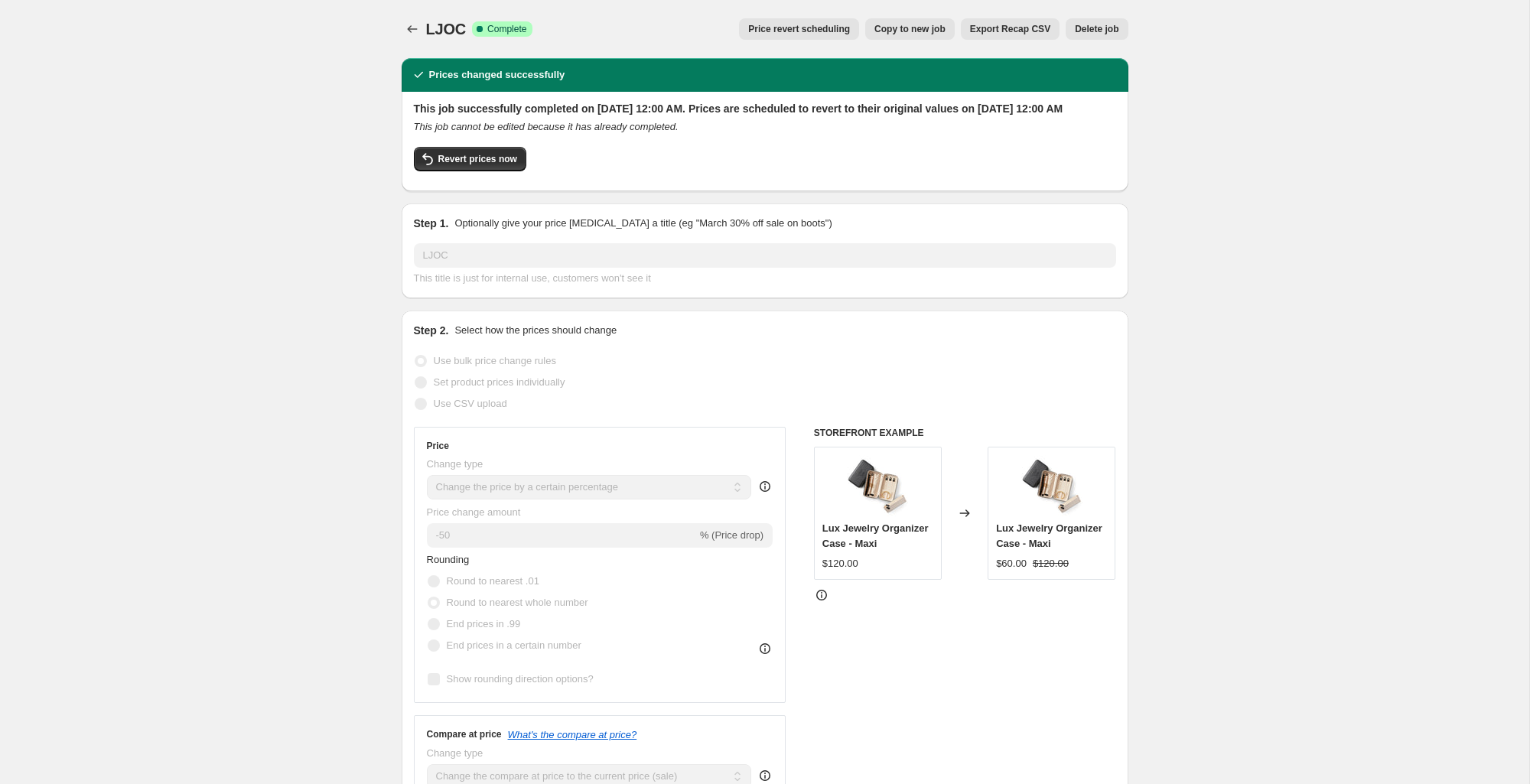
click at [892, 38] on button "Copy to new job" at bounding box center [910, 29] width 89 height 21
select select "percentage"
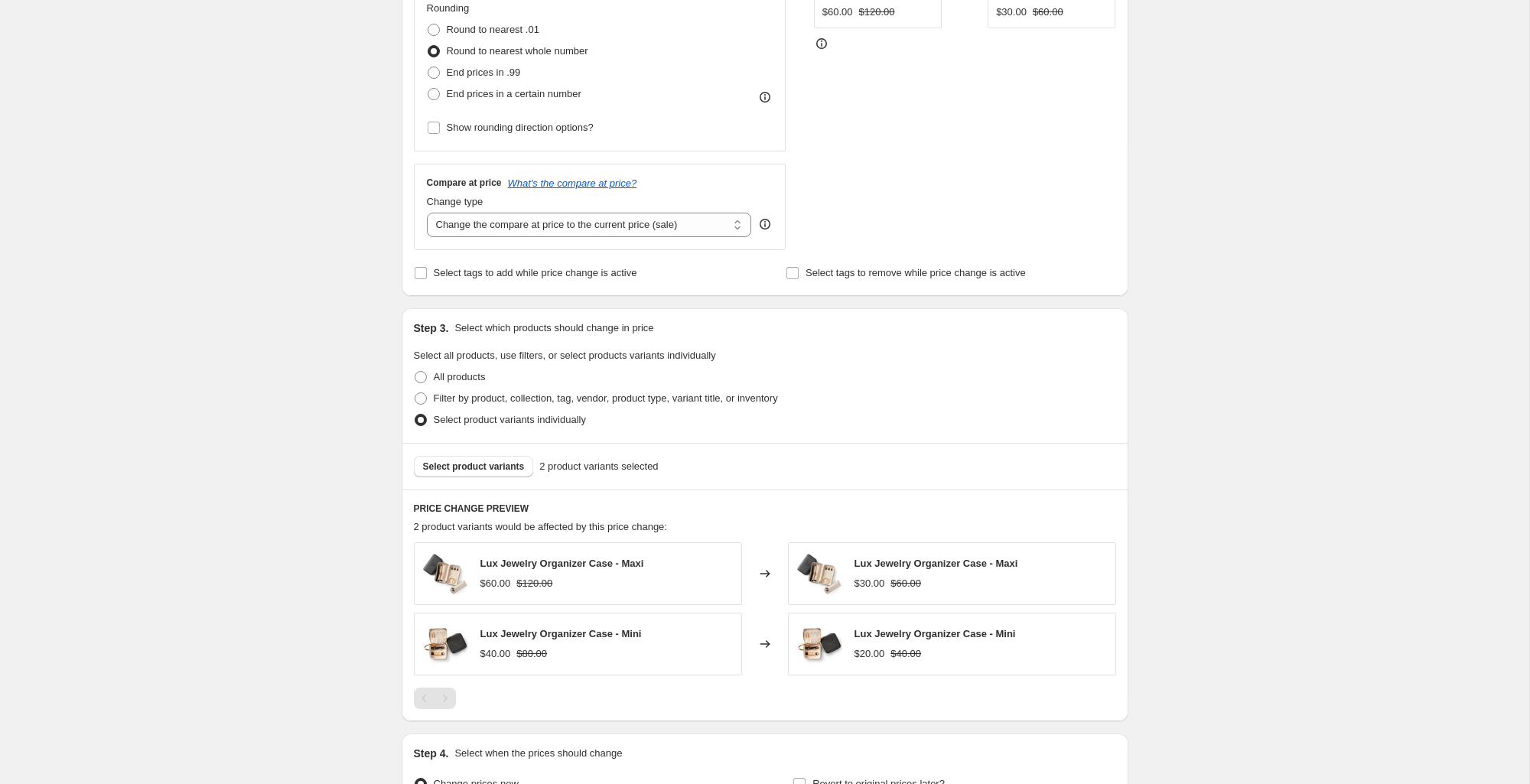
scroll to position [580, 0]
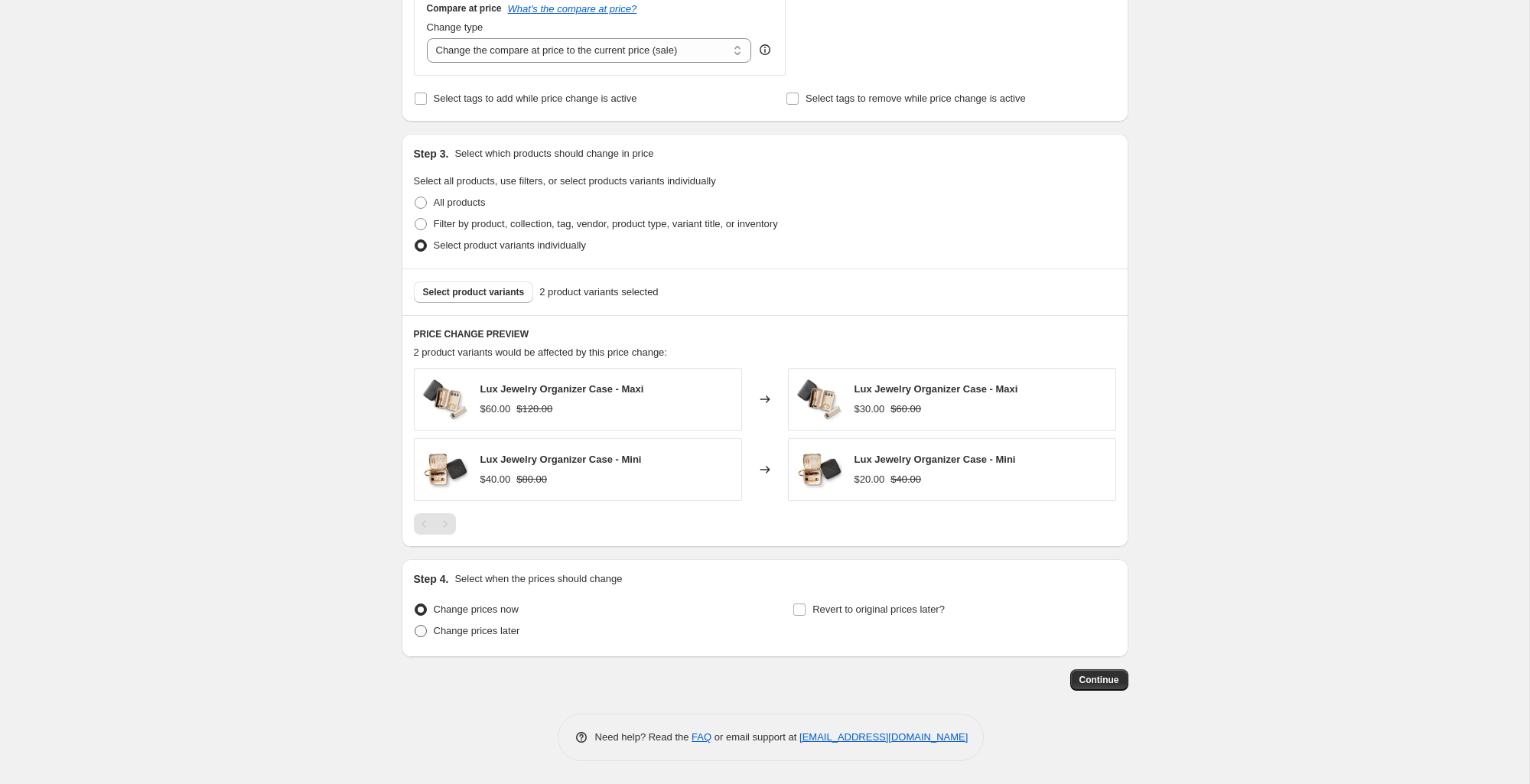
click at [446, 627] on span "Change prices later" at bounding box center [477, 630] width 87 height 12
click at [415, 625] on input "Change prices later" at bounding box center [415, 625] width 1 height 1
radio input "true"
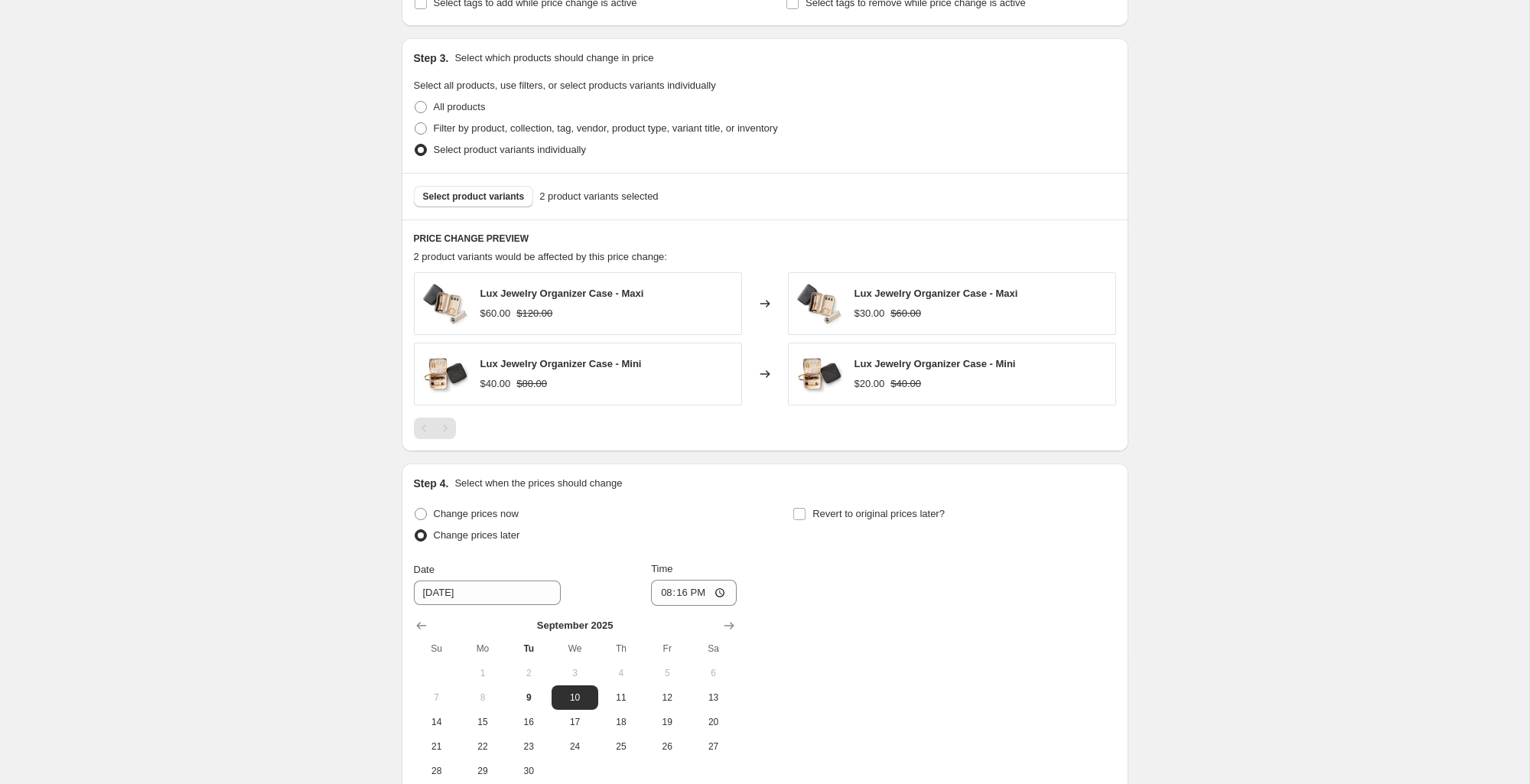
scroll to position [701, 0]
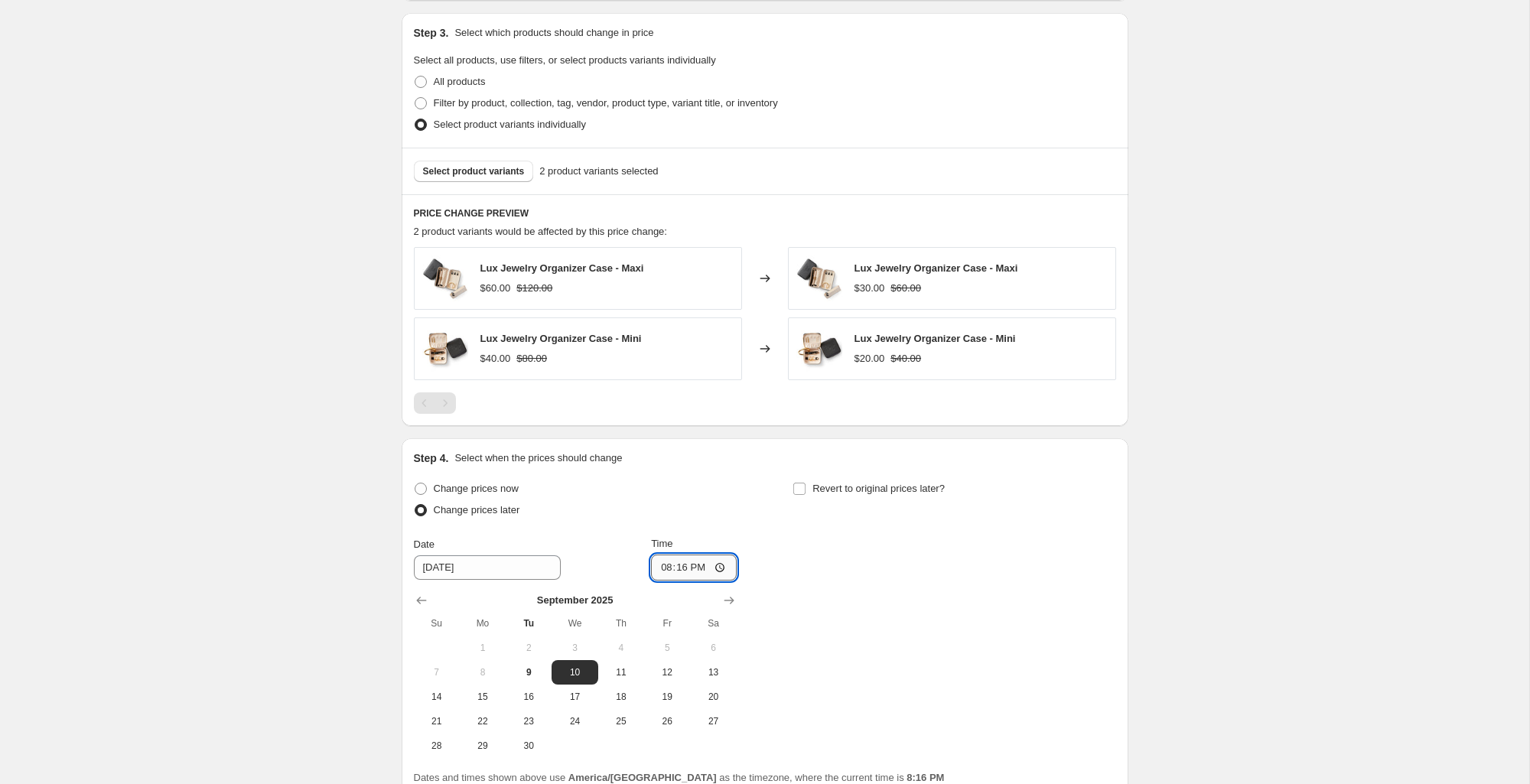
click at [687, 572] on input "20:16" at bounding box center [694, 567] width 86 height 26
click at [669, 567] on input "20:16" at bounding box center [694, 567] width 86 height 26
click at [651, 559] on input "20:16" at bounding box center [694, 567] width 86 height 26
click at [474, 565] on input "[DATE]" at bounding box center [488, 568] width 147 height 25
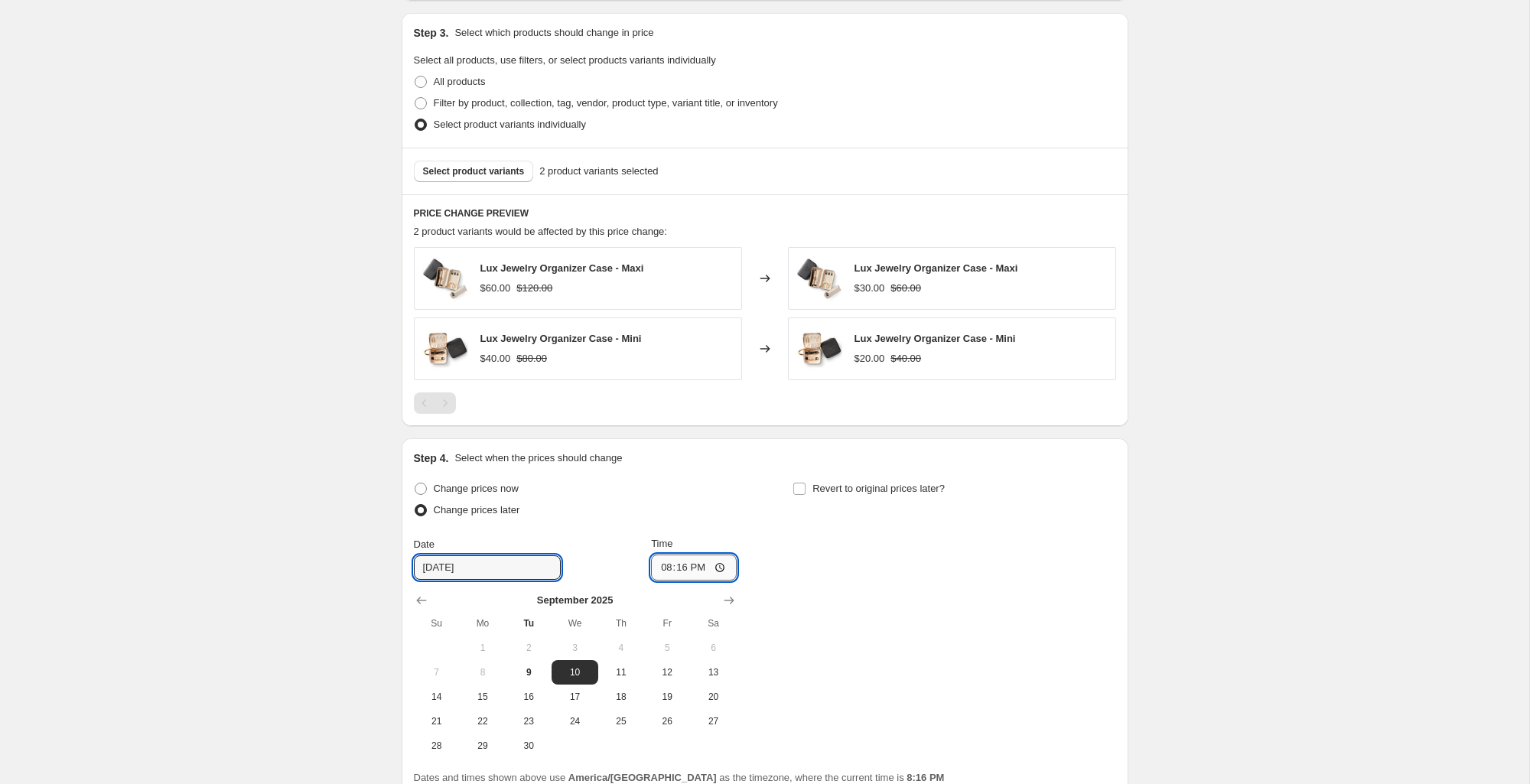
click at [681, 562] on input "20:16" at bounding box center [694, 567] width 86 height 26
click at [729, 566] on input "20:16" at bounding box center [694, 567] width 86 height 26
click at [722, 567] on input "20:16" at bounding box center [694, 567] width 86 height 26
click at [721, 569] on input "20:16" at bounding box center [694, 567] width 86 height 26
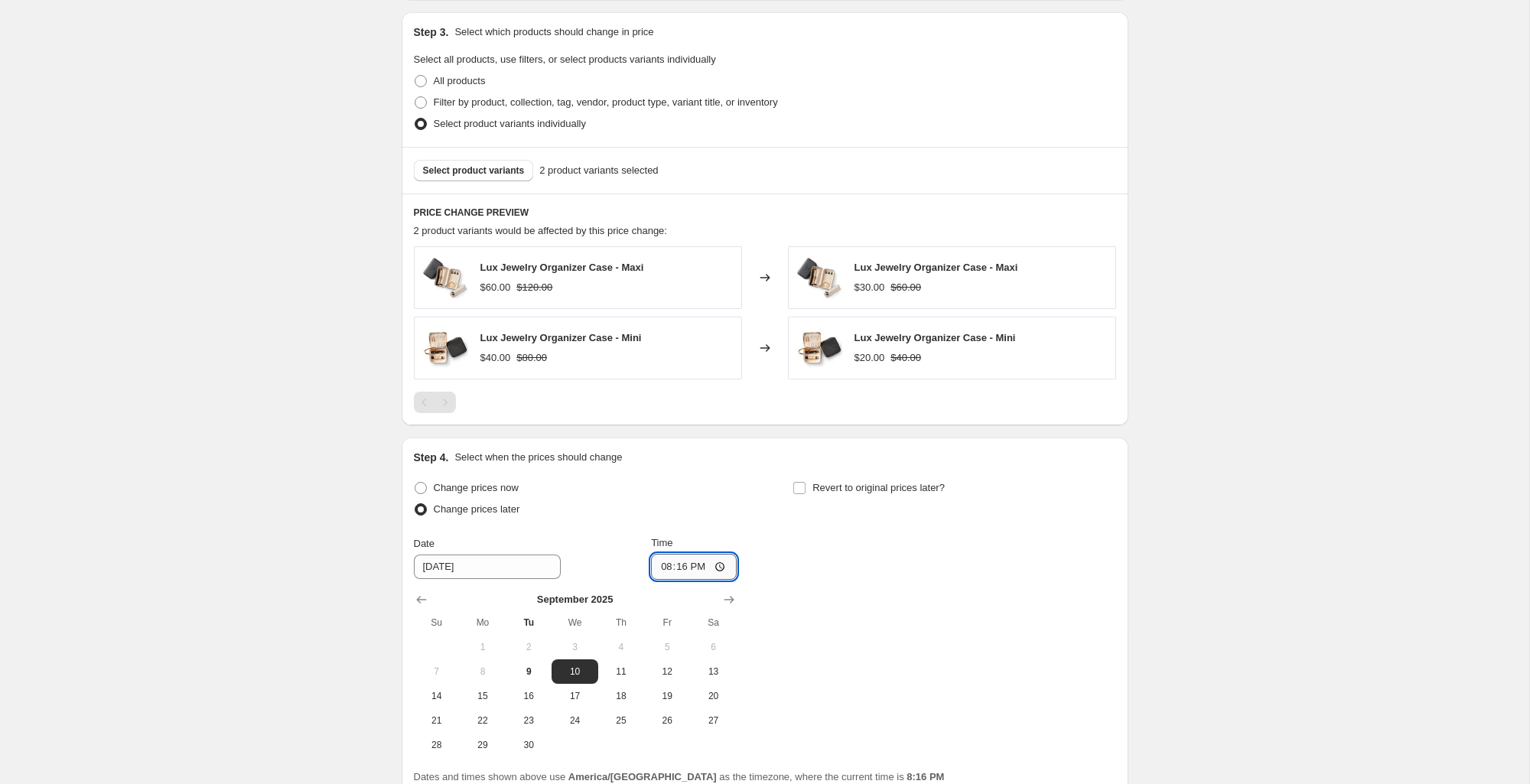
click at [717, 566] on input "20:16" at bounding box center [694, 566] width 86 height 26
type input "00:00"
click at [798, 597] on div "Change prices now Change prices later Date [DATE] Time 00:00 [DATE] Su Mo Tu We…" at bounding box center [765, 616] width 703 height 280
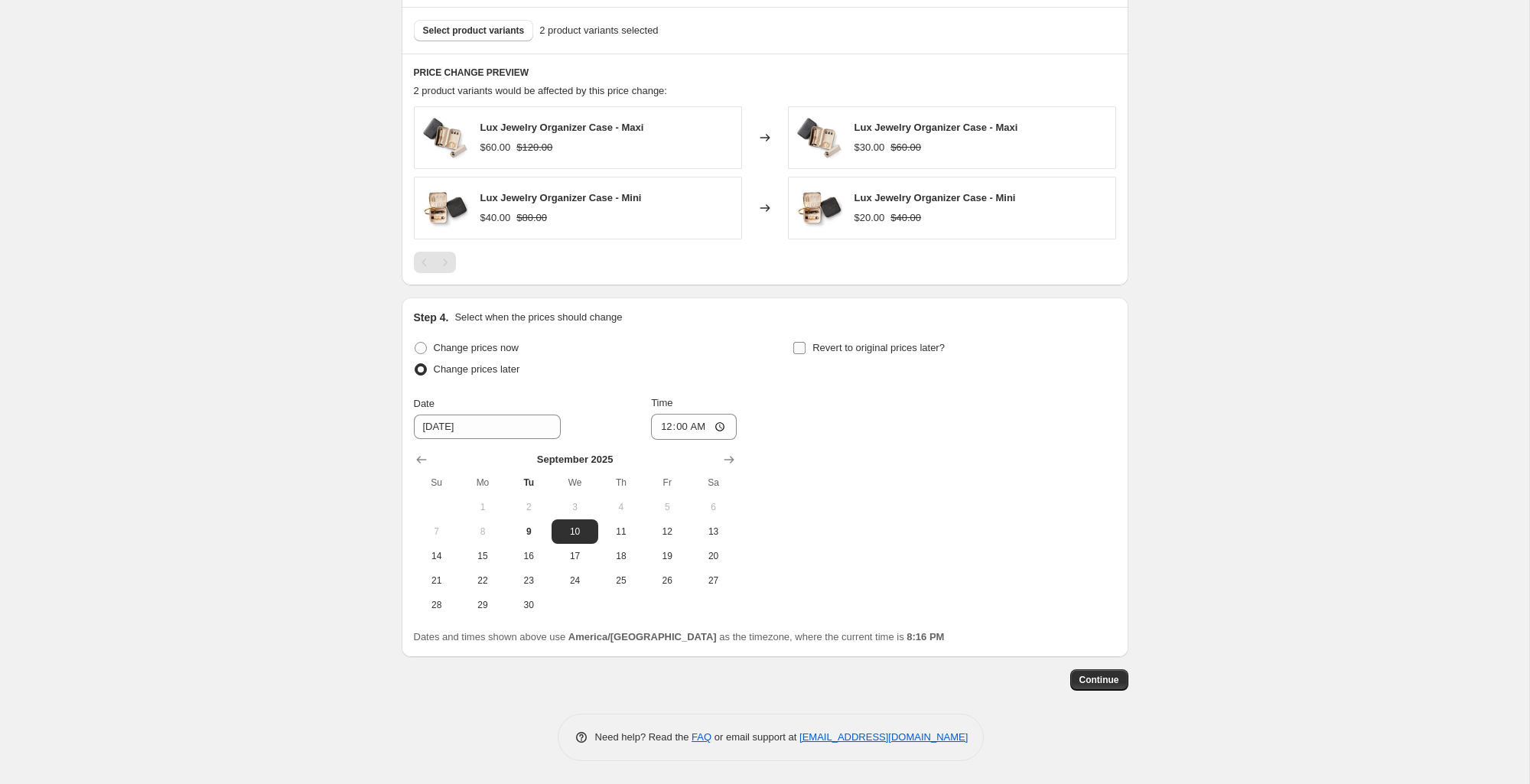
click at [813, 354] on span "Revert to original prices later?" at bounding box center [879, 348] width 132 height 16
click at [805, 354] on input "Revert to original prices later?" at bounding box center [799, 348] width 12 height 12
checkbox input "true"
click at [941, 524] on button "10" at bounding box center [954, 531] width 46 height 25
type input "[DATE]"
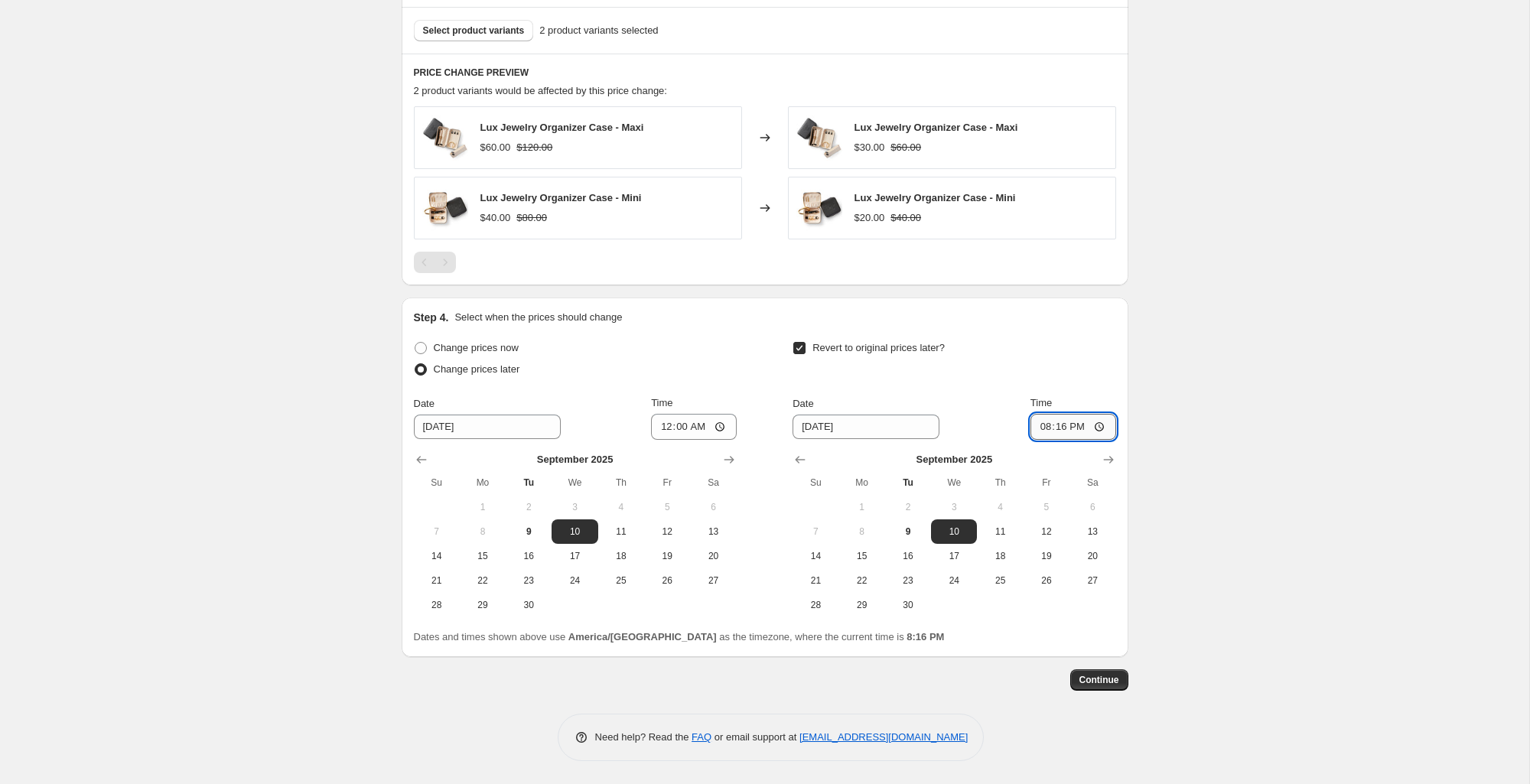
click at [1048, 418] on input "20:16" at bounding box center [1074, 426] width 86 height 26
click at [1092, 421] on input "20:16" at bounding box center [1074, 426] width 86 height 26
type input "02:00"
click at [1046, 323] on div "Step 4. Select when the prices should change" at bounding box center [765, 317] width 703 height 16
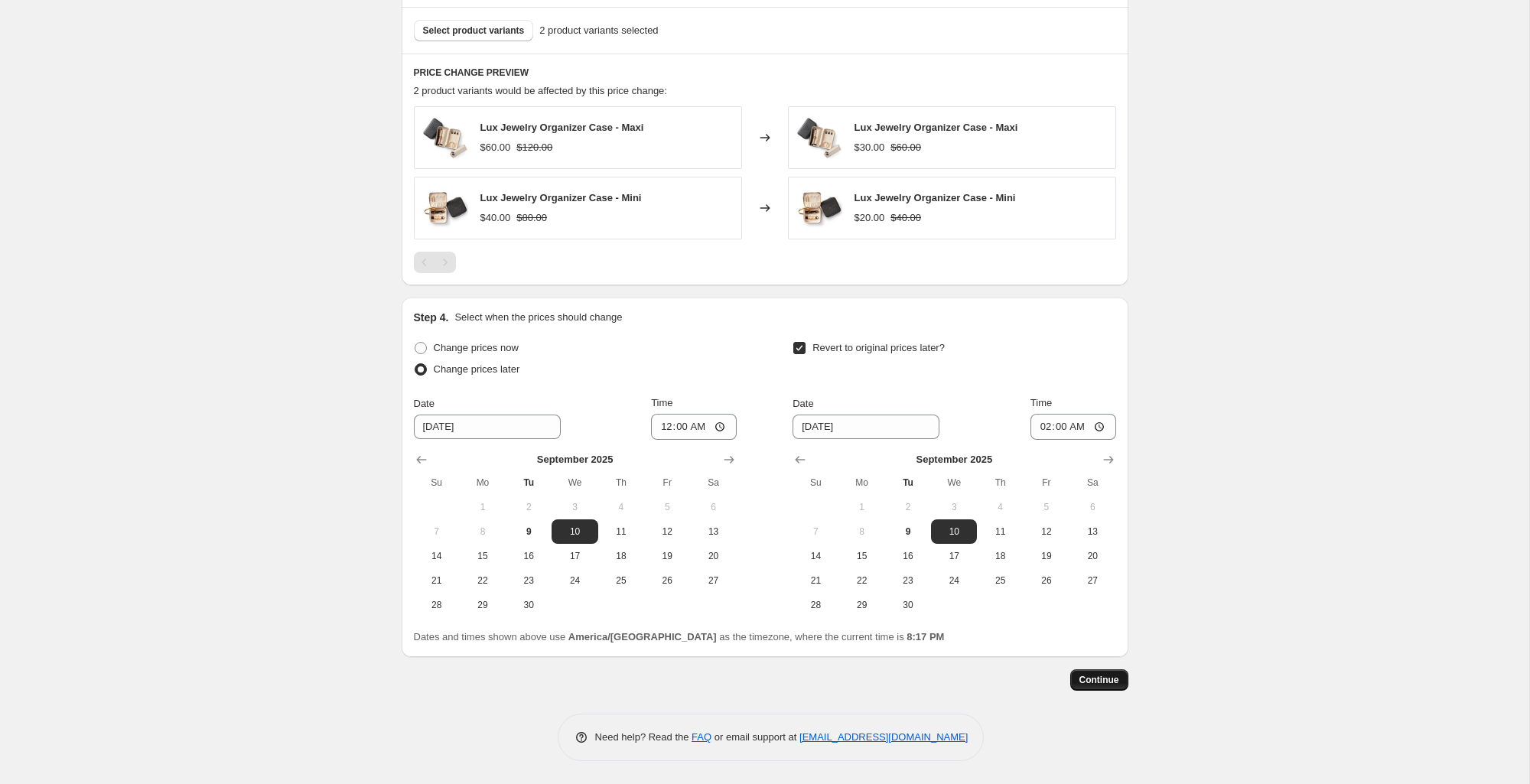
click at [1084, 683] on span "Continue" at bounding box center [1099, 679] width 40 height 12
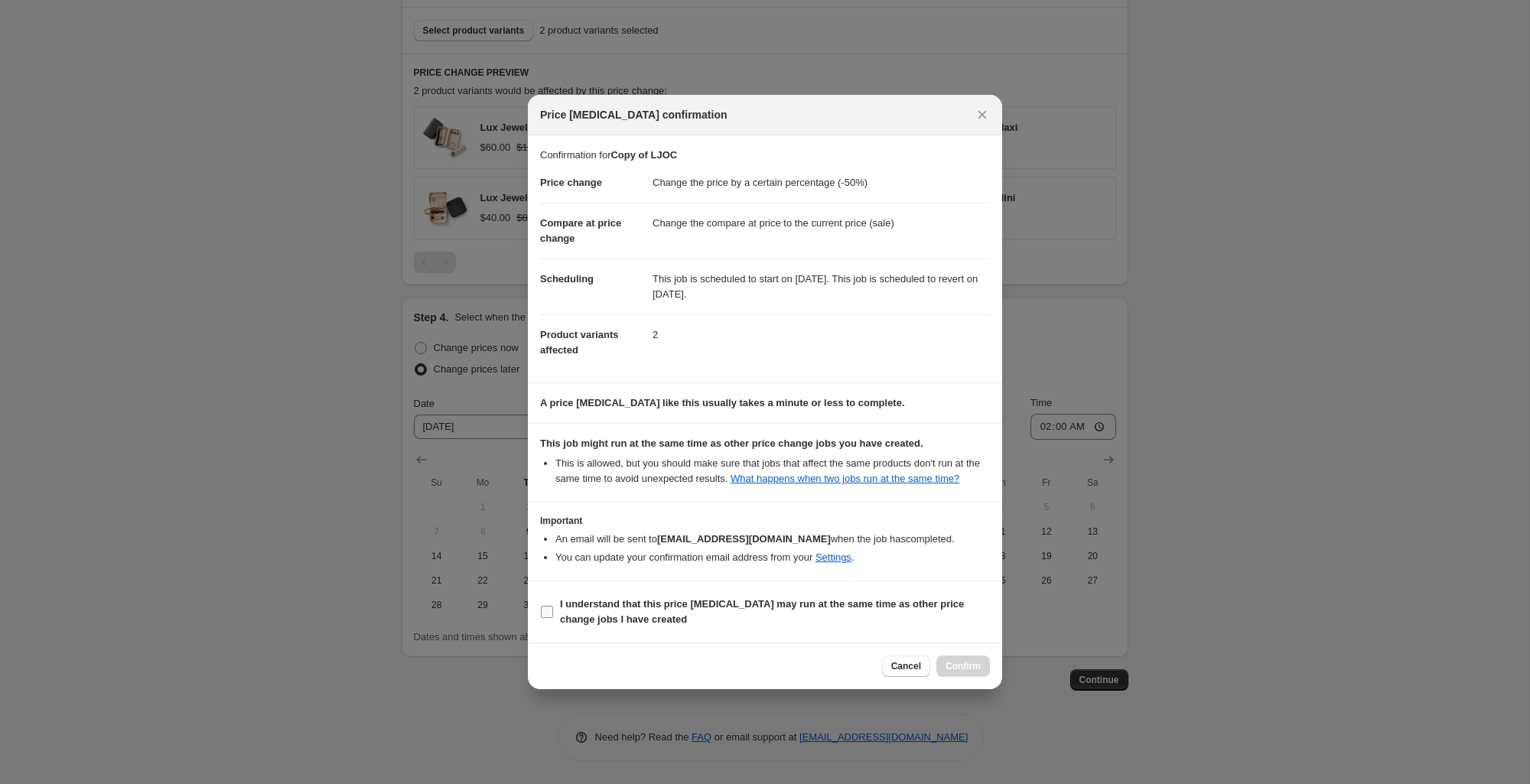
click at [628, 625] on b "I understand that this price [MEDICAL_DATA] may run at the same time as other p…" at bounding box center [761, 611] width 404 height 26
click at [553, 618] on input "I understand that this price [MEDICAL_DATA] may run at the same time as other p…" at bounding box center [546, 611] width 12 height 12
checkbox input "true"
click at [950, 672] on span "Confirm" at bounding box center [963, 666] width 36 height 12
